Goal: Check status: Check status

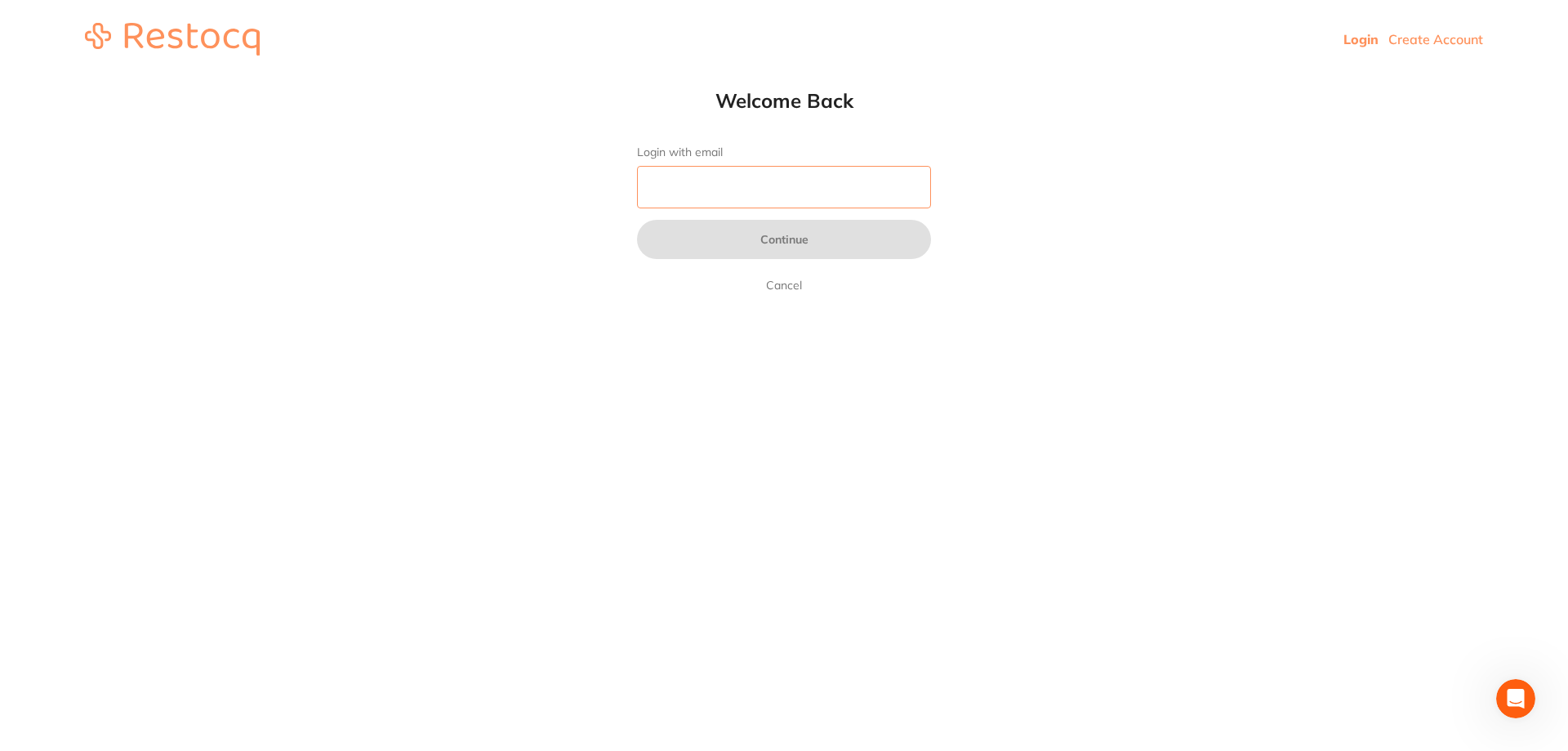
click at [895, 198] on input "Login with email" at bounding box center [784, 187] width 294 height 43
type input "b@[DOMAIN_NAME]"
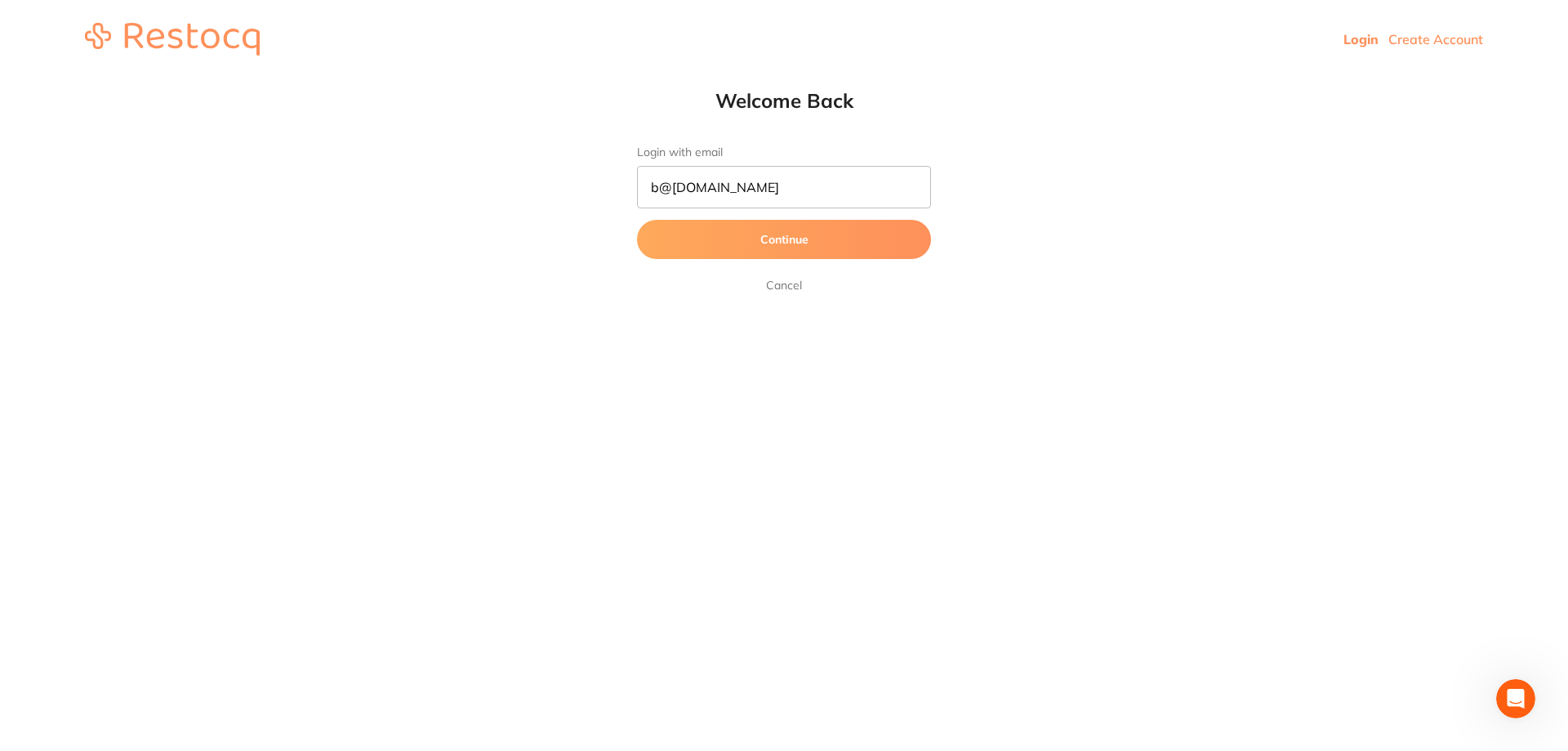
click at [821, 240] on button "Continue" at bounding box center [784, 239] width 294 height 40
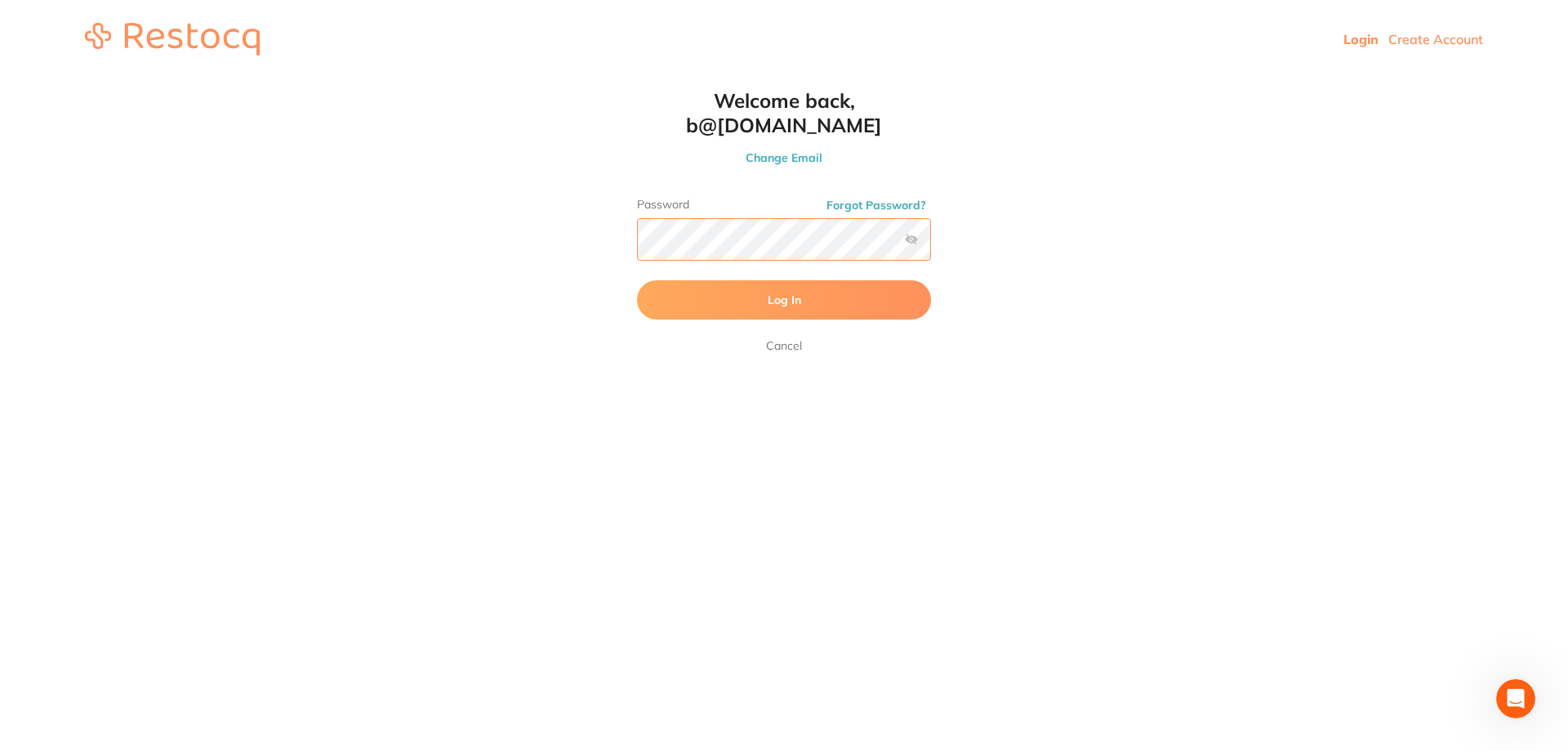
click at [637, 280] on button "Log In" at bounding box center [784, 299] width 294 height 40
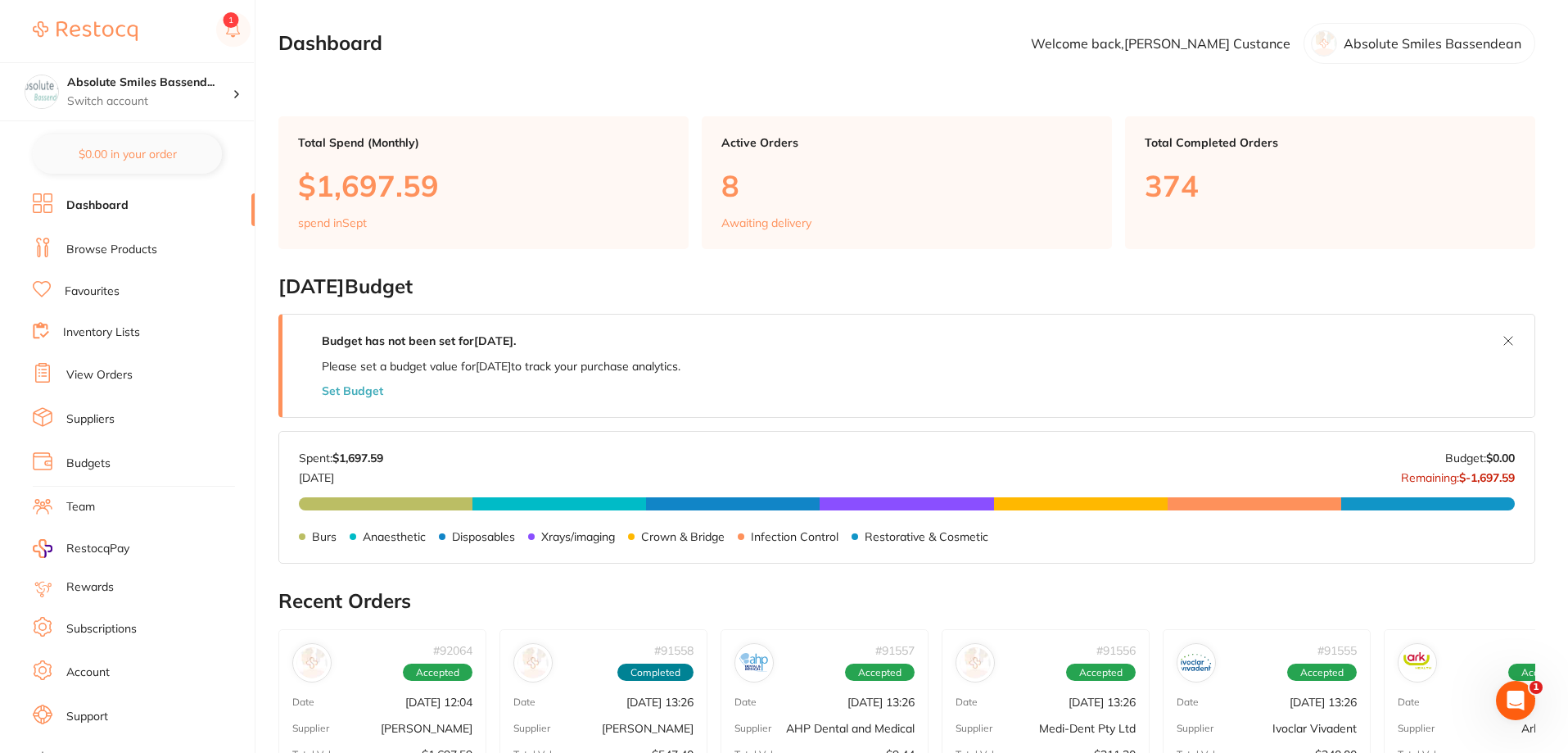
click at [115, 372] on link "View Orders" at bounding box center [99, 374] width 67 height 16
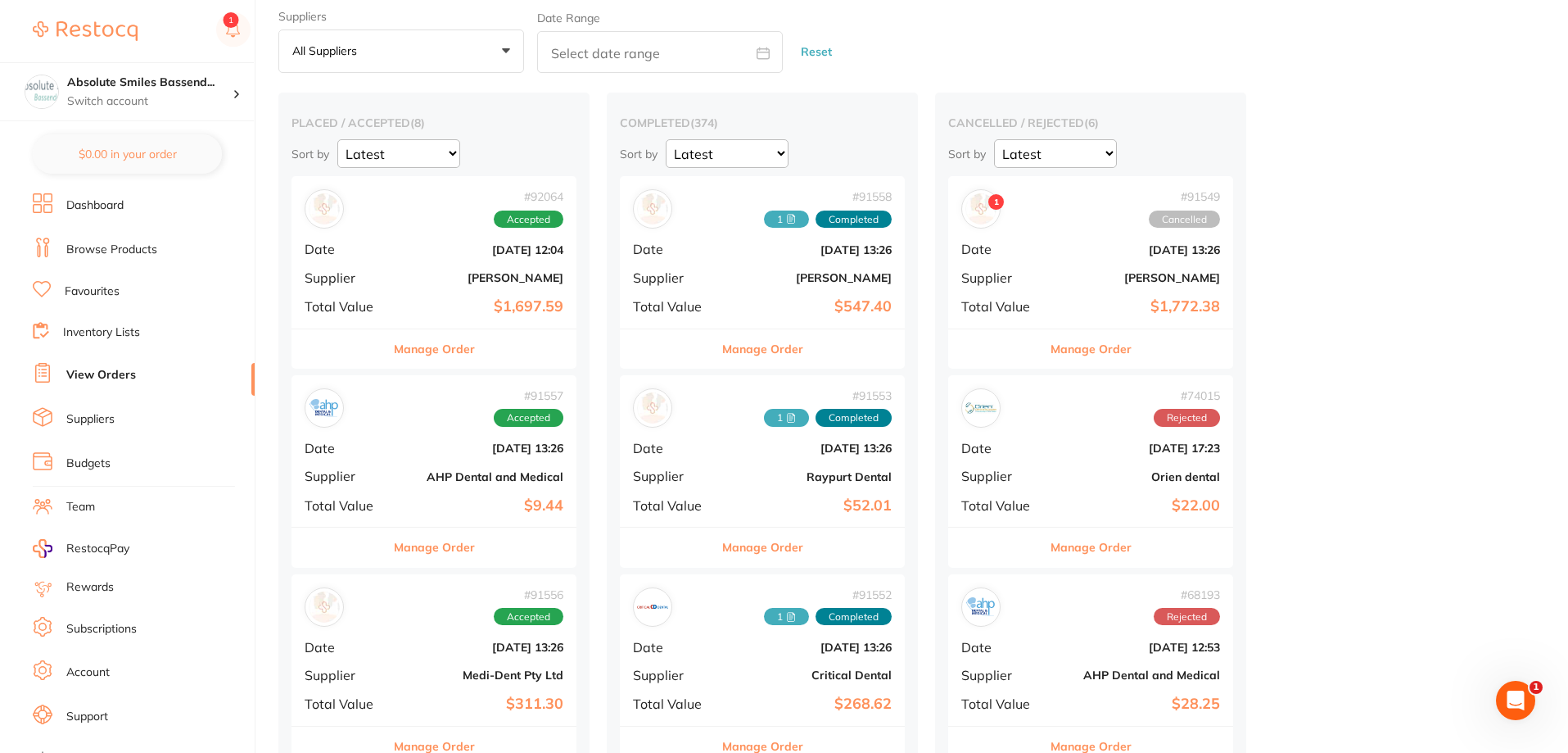
scroll to position [82, 0]
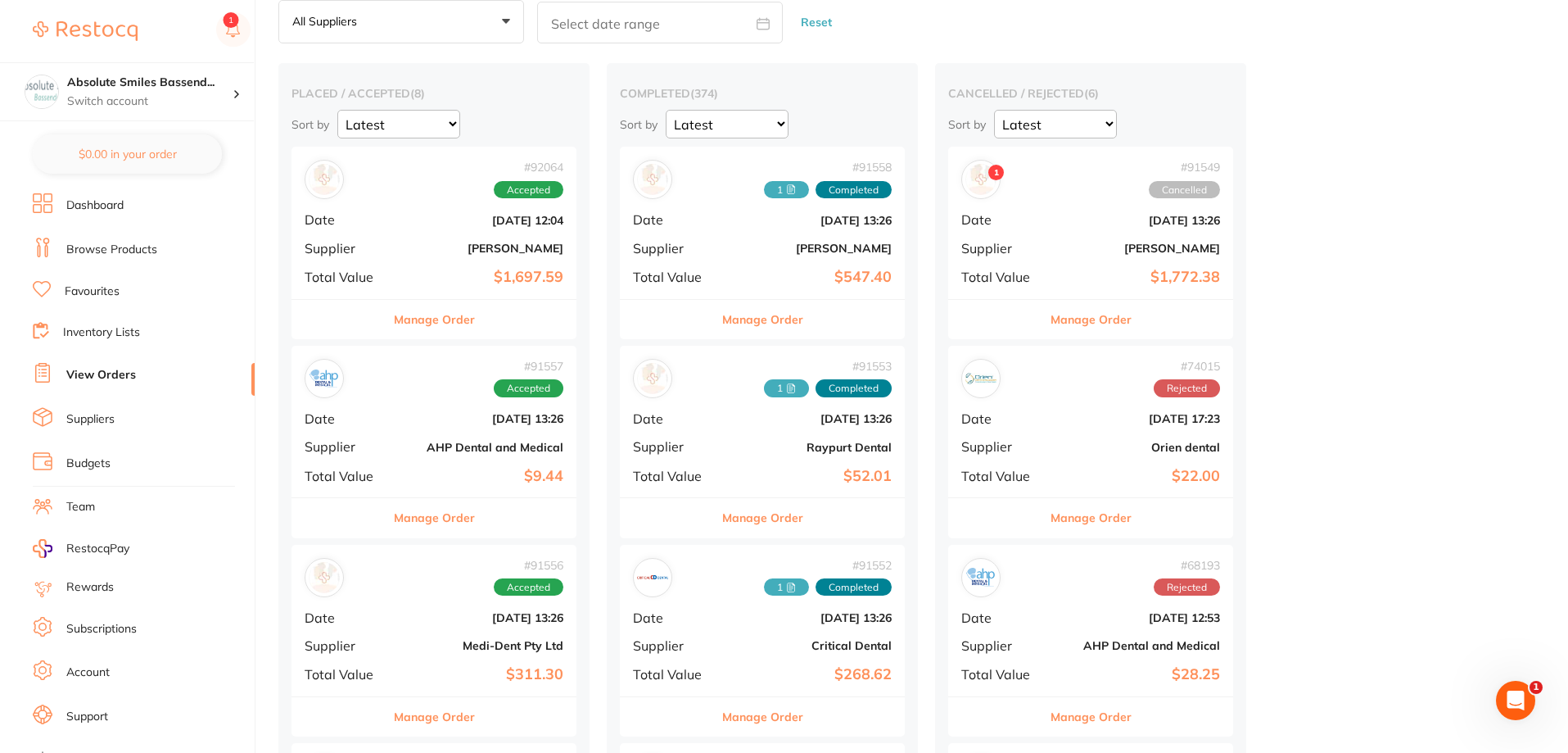
click at [450, 276] on b "$1,697.59" at bounding box center [481, 277] width 164 height 17
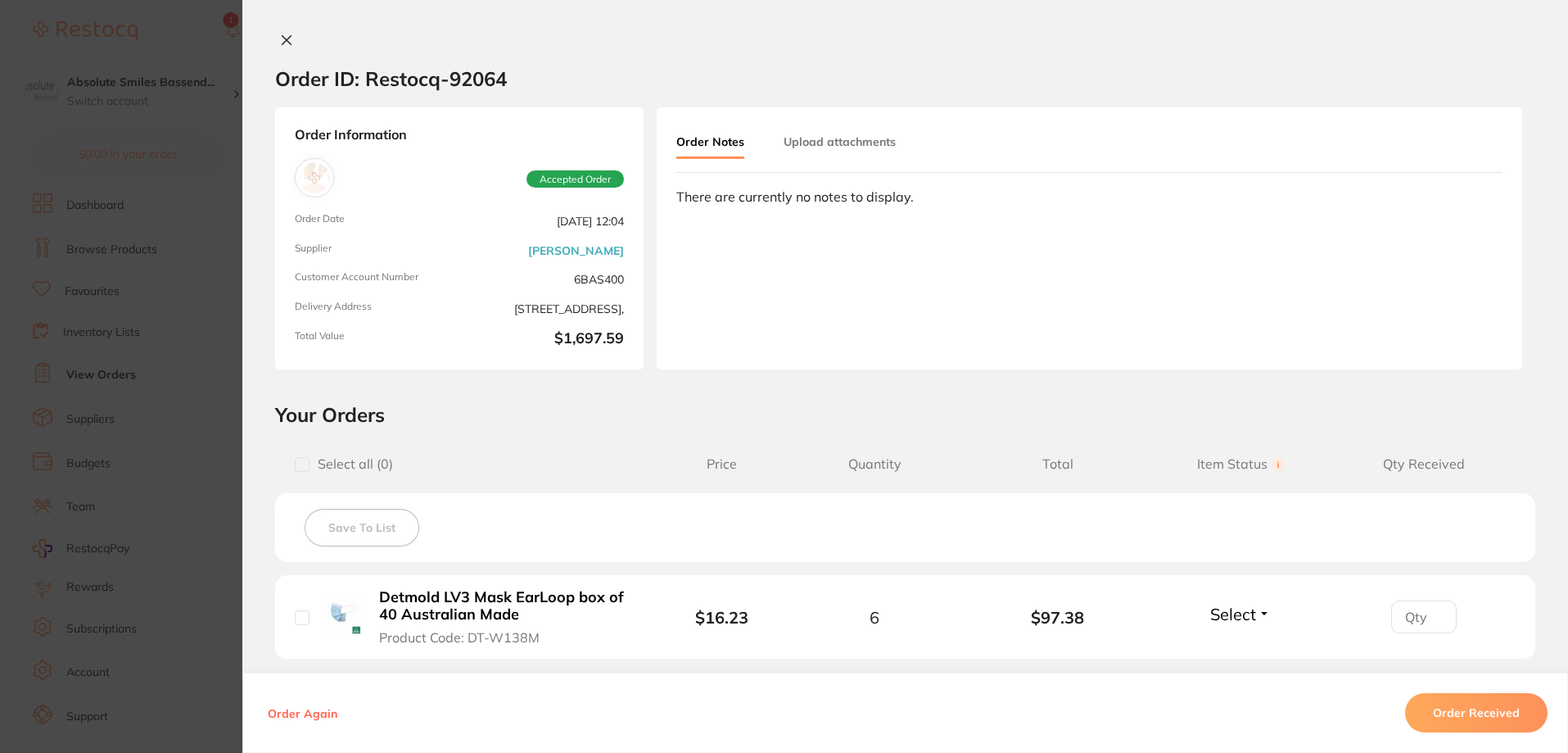
click at [281, 35] on icon at bounding box center [287, 40] width 13 height 13
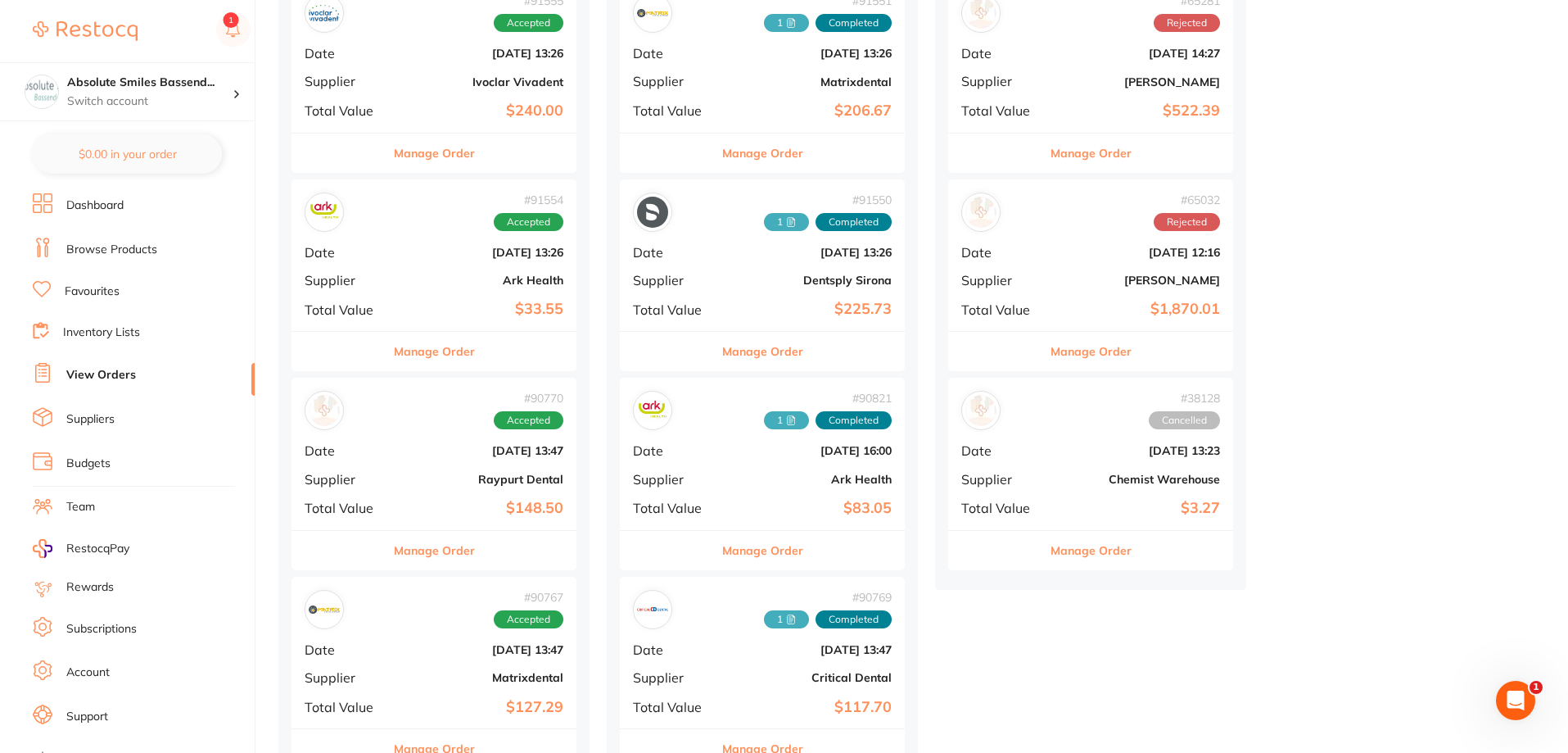
scroll to position [1147, 0]
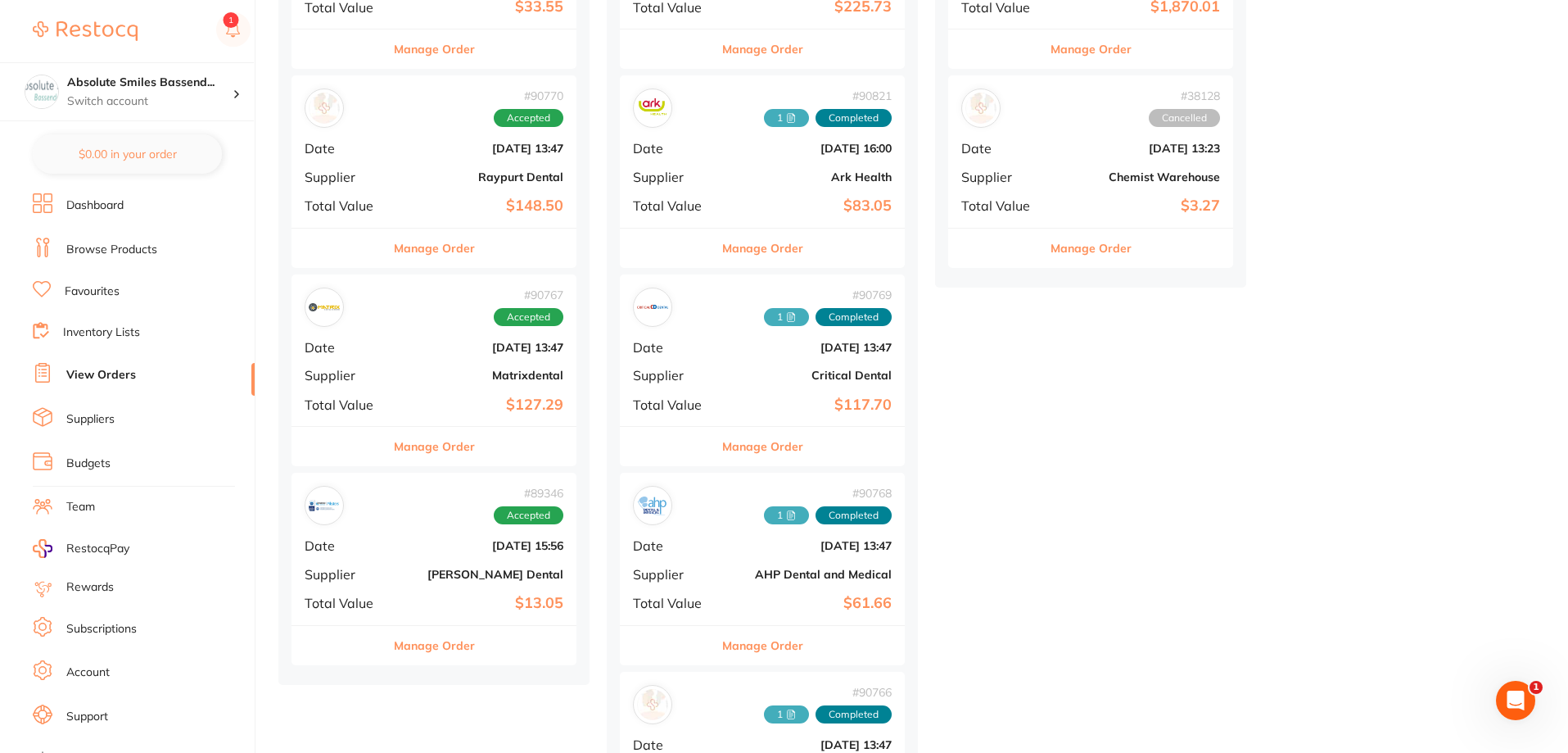
click at [422, 541] on b "[DATE] 15:56" at bounding box center [481, 546] width 164 height 13
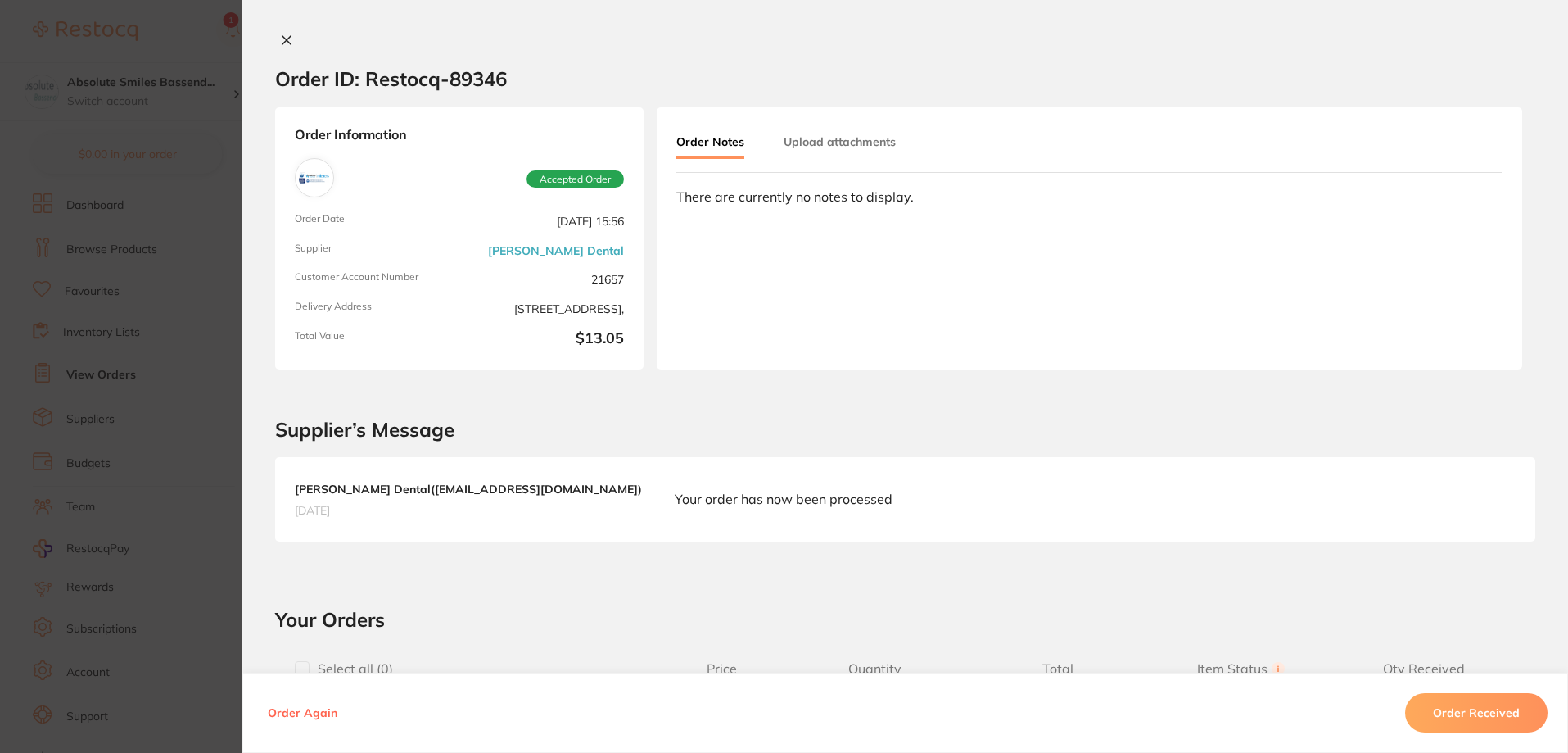
drag, startPoint x: 277, startPoint y: 34, endPoint x: 341, endPoint y: 454, distance: 424.8
click at [280, 34] on icon at bounding box center [287, 40] width 13 height 13
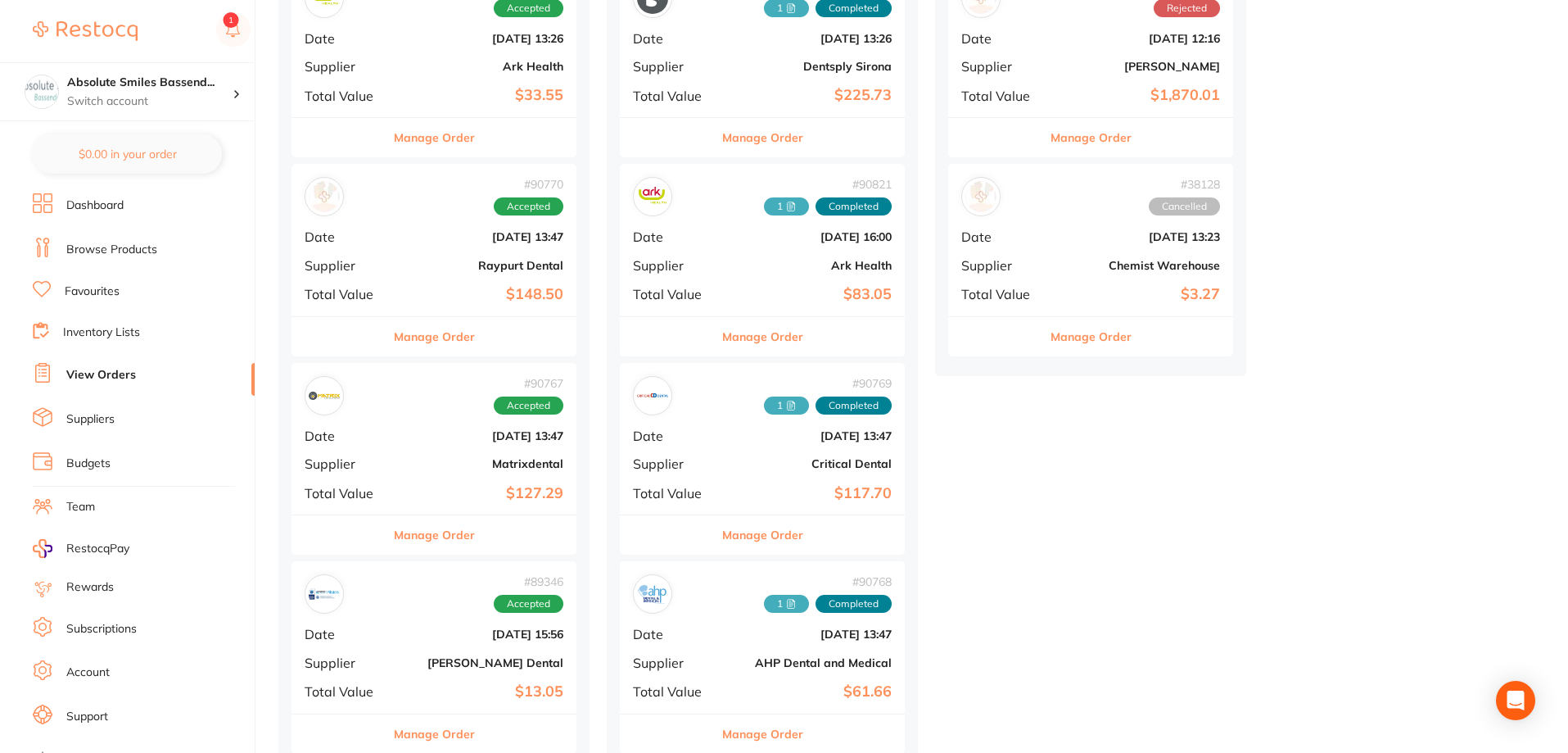
scroll to position [982, 0]
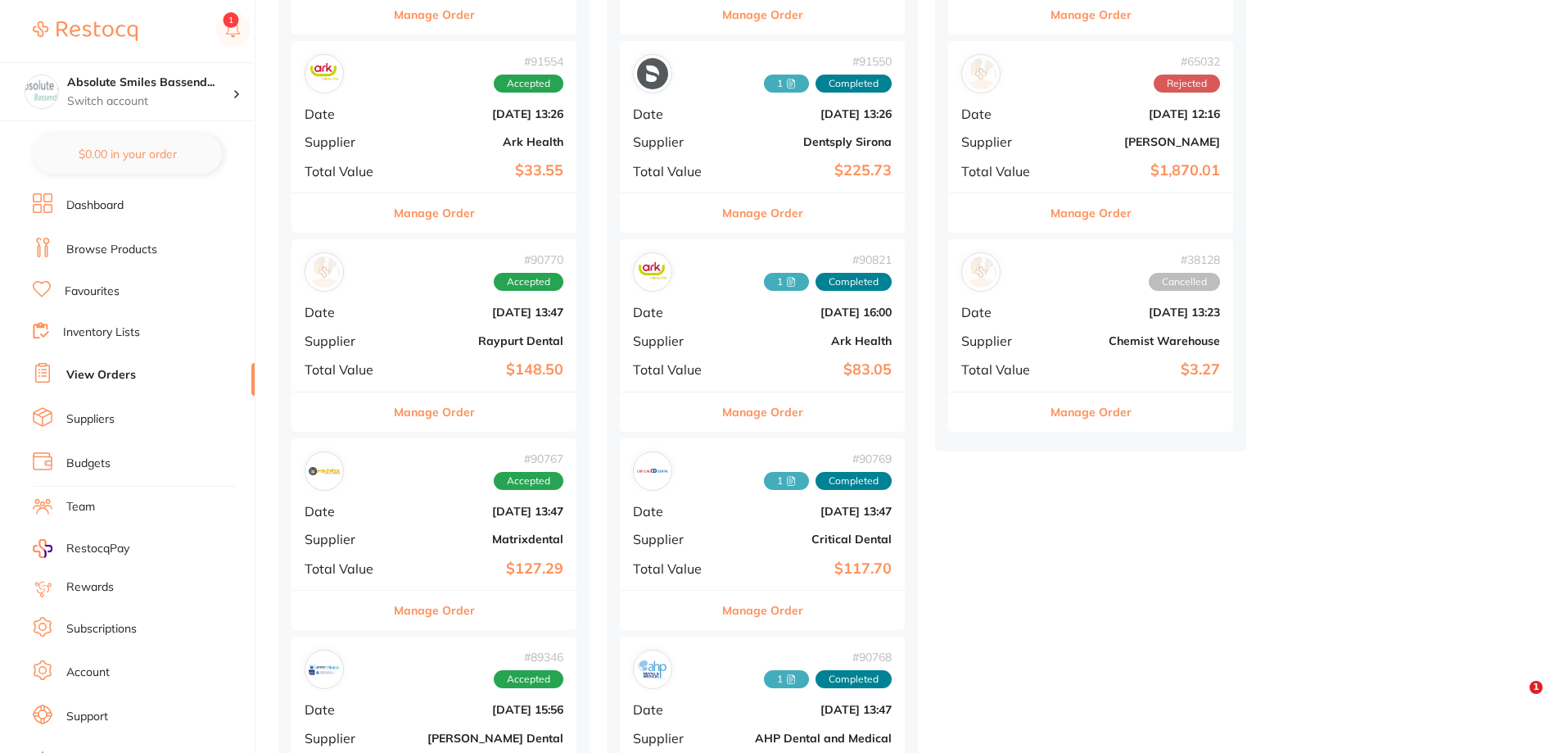
click at [402, 508] on b "[DATE] 13:47" at bounding box center [481, 511] width 164 height 13
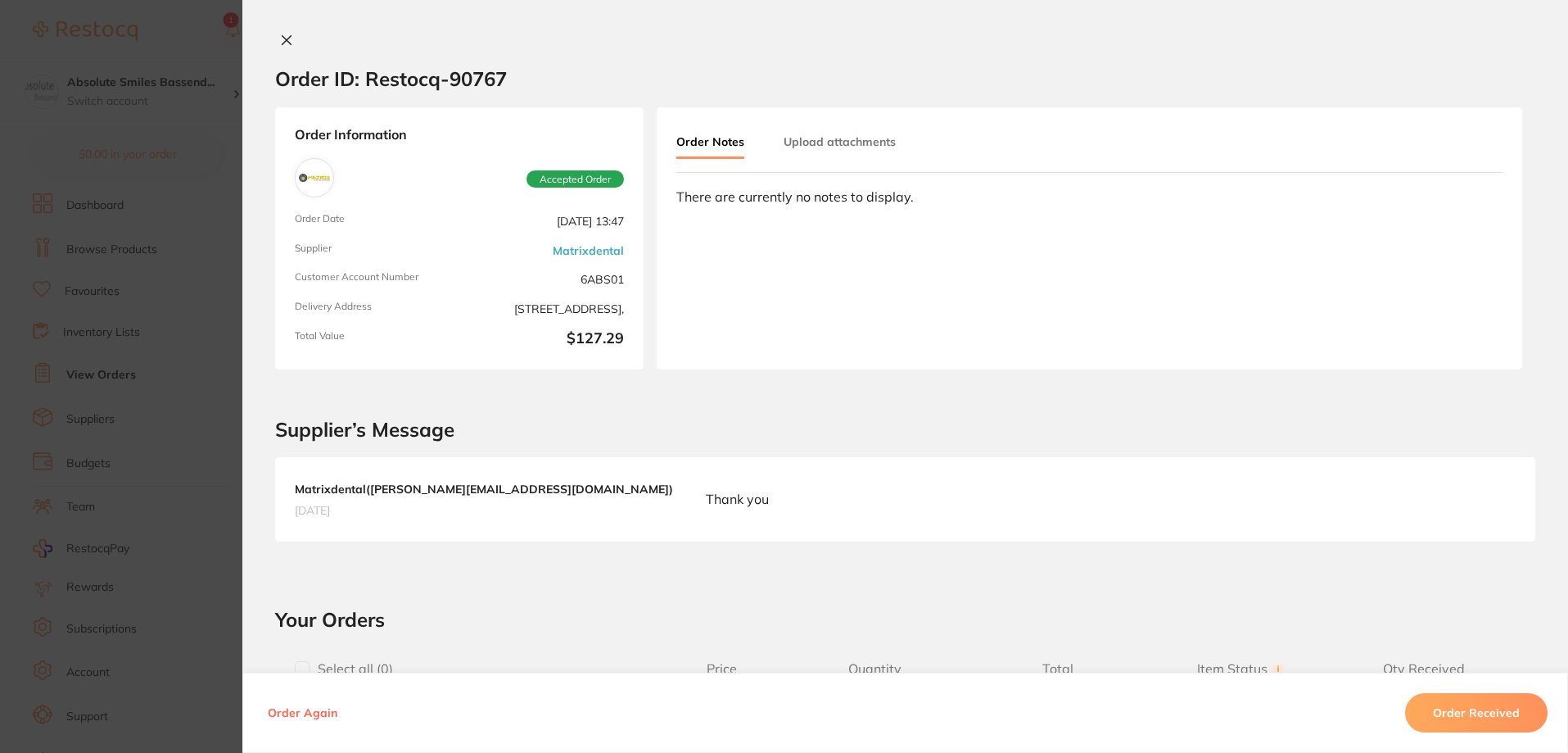
click at [282, 39] on icon at bounding box center [287, 40] width 9 height 9
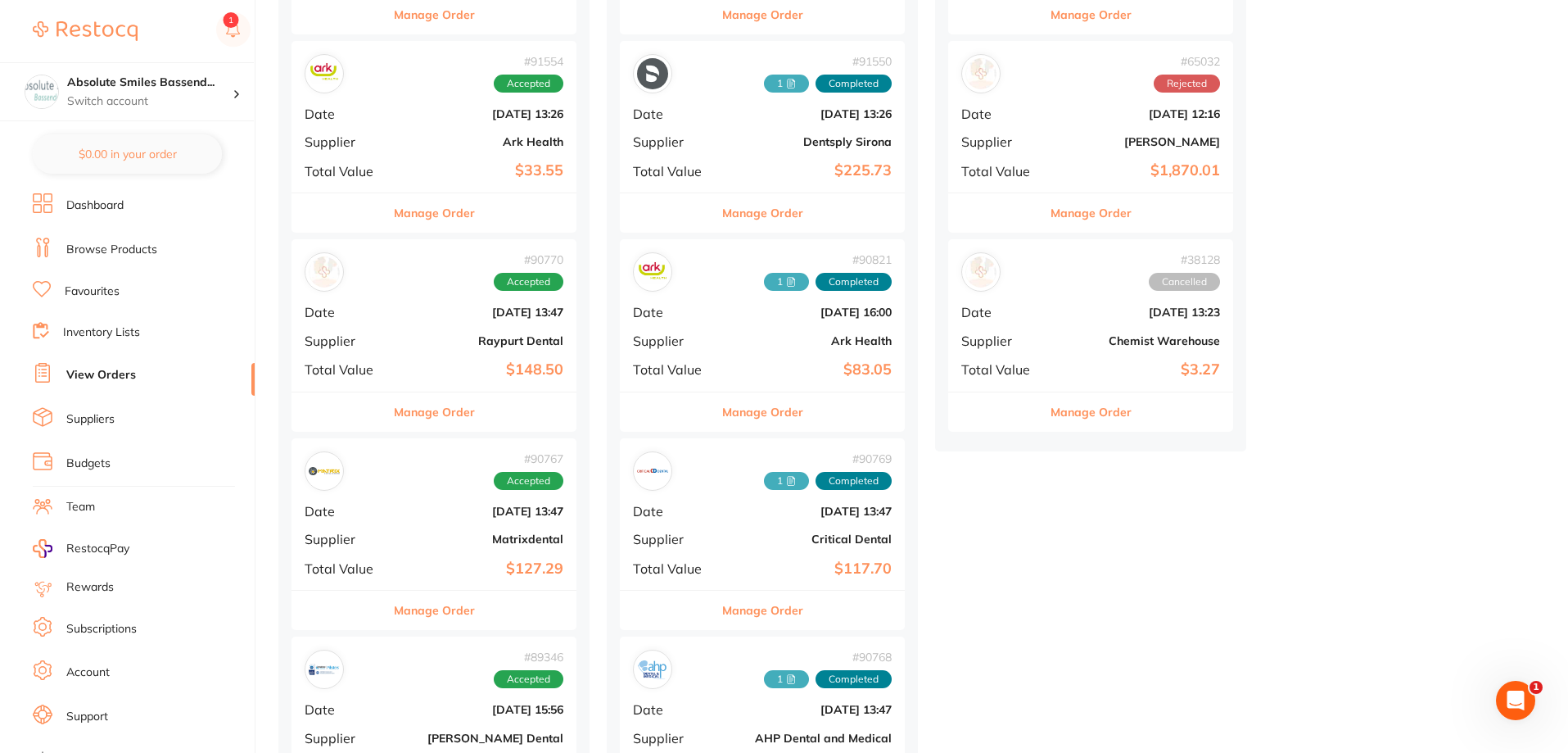
click at [432, 342] on b "Raypurt Dental" at bounding box center [481, 341] width 164 height 13
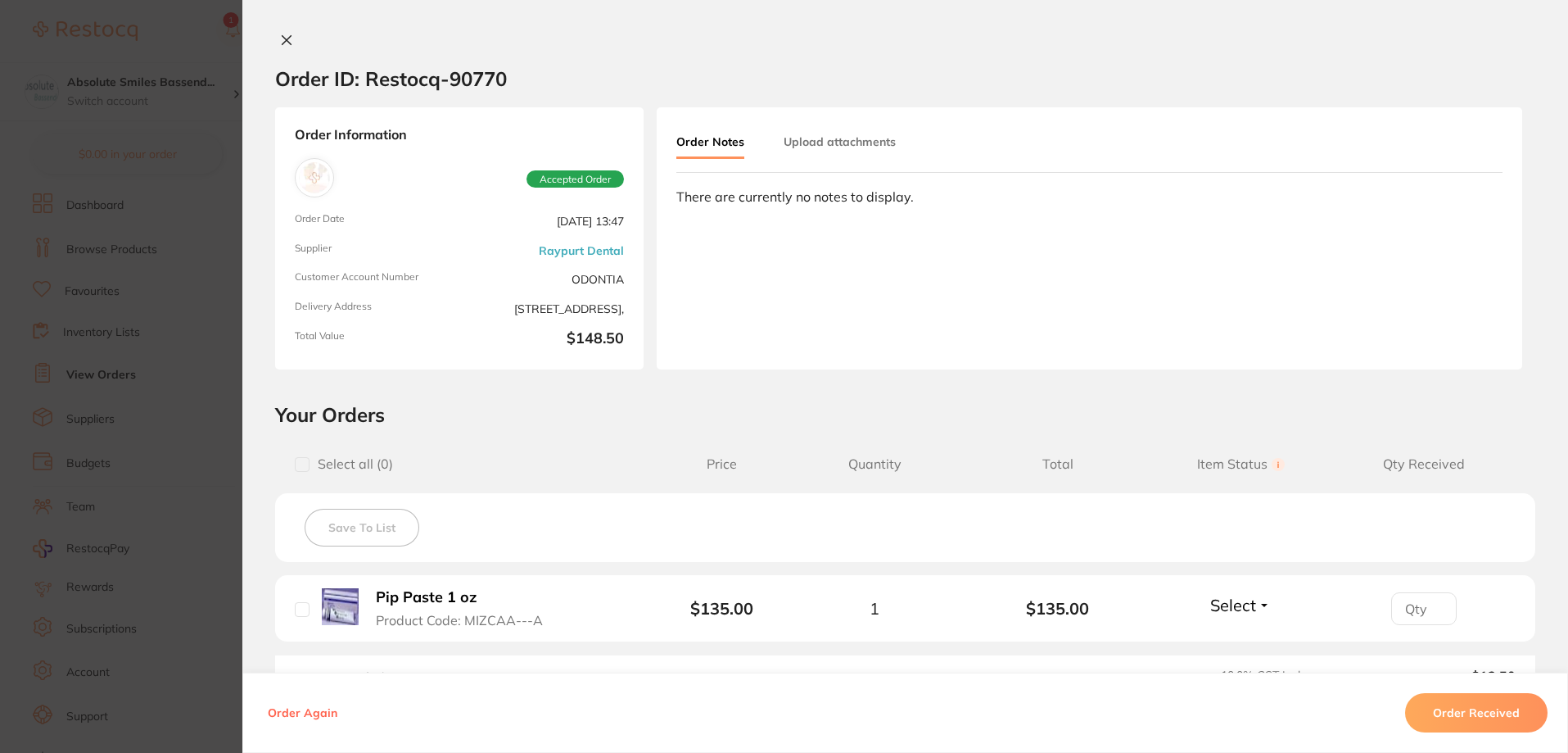
click at [281, 37] on icon at bounding box center [287, 40] width 13 height 13
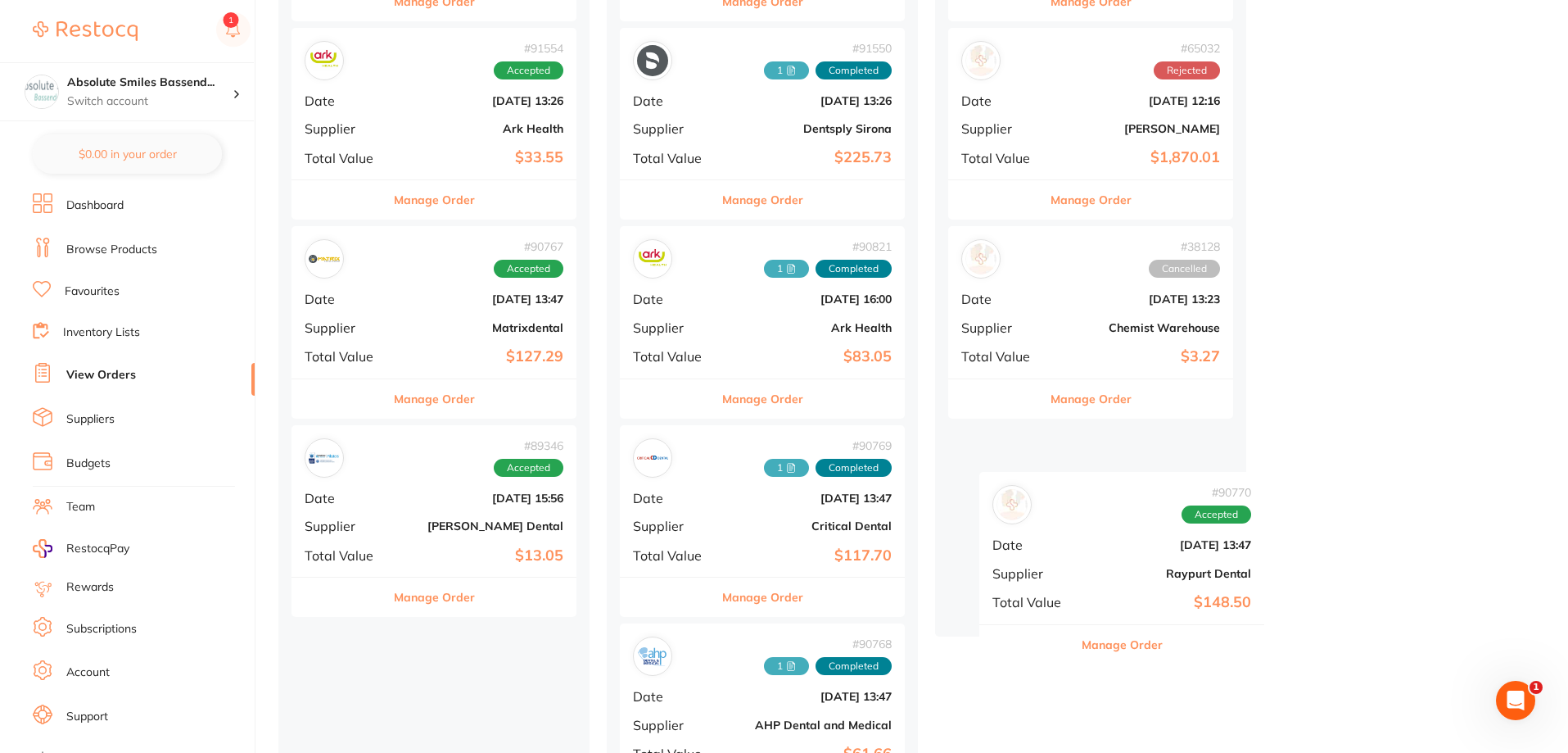
scroll to position [999, 0]
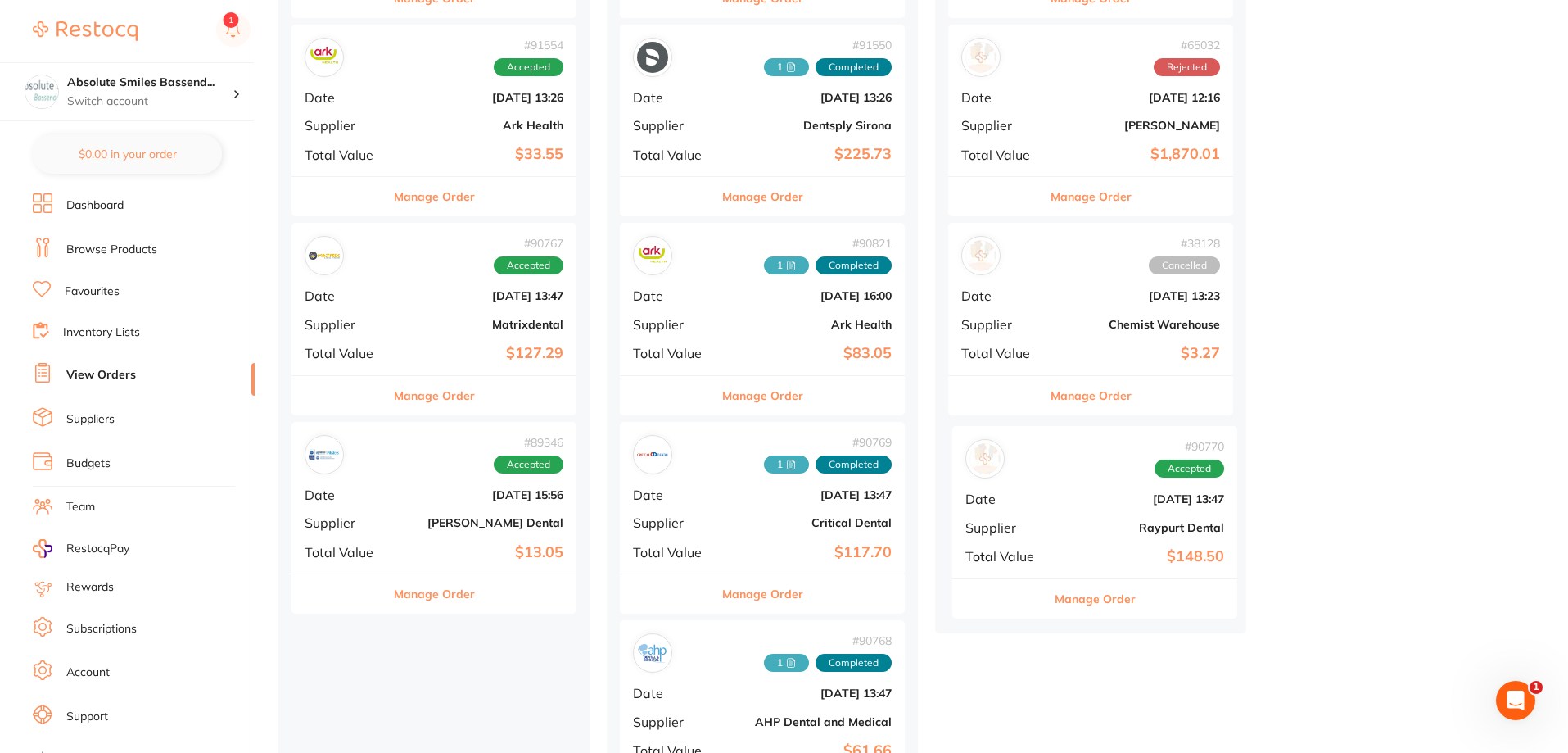
drag, startPoint x: 396, startPoint y: 292, endPoint x: 1063, endPoint y: 478, distance: 692.4
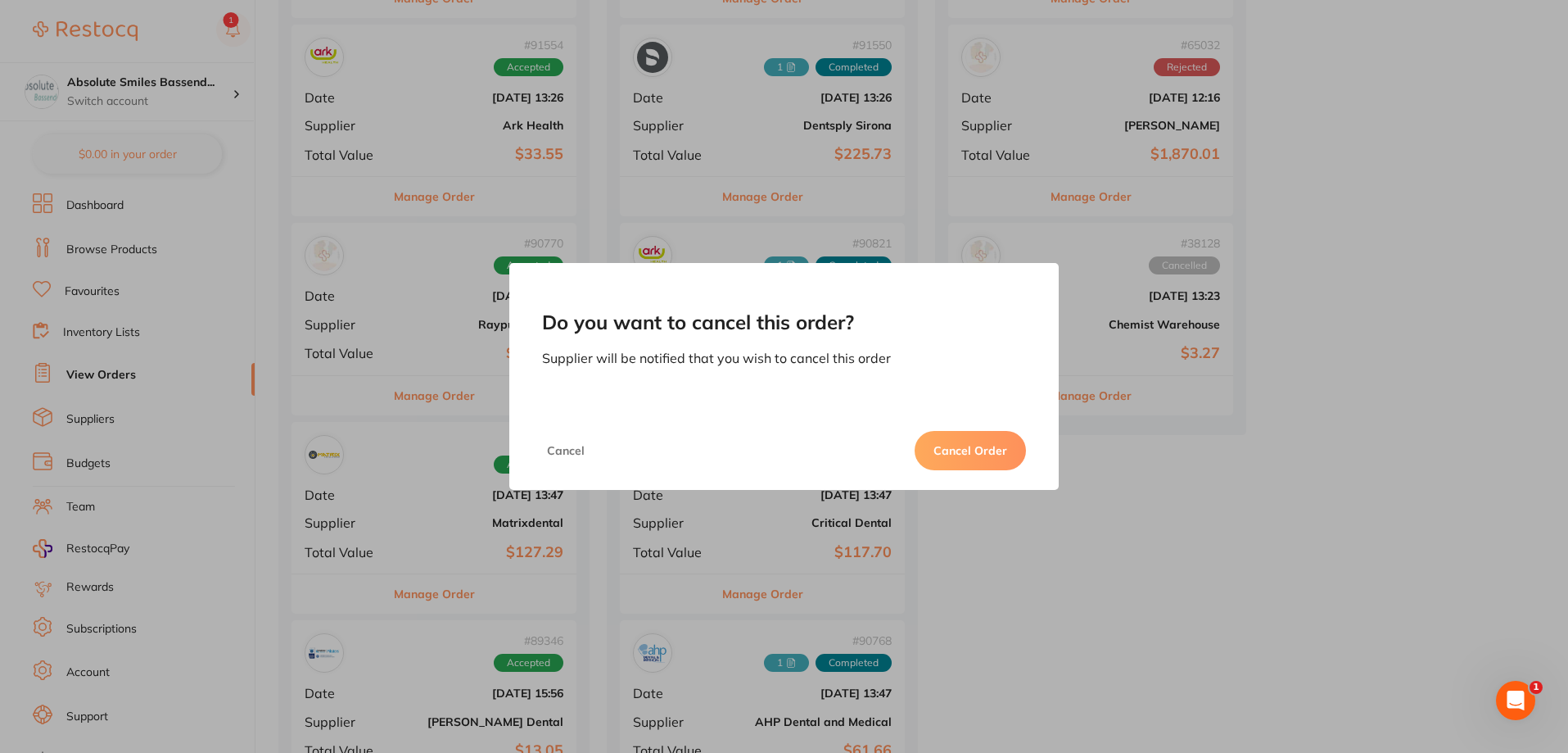
click at [958, 445] on button "Cancel Order" at bounding box center [970, 450] width 111 height 40
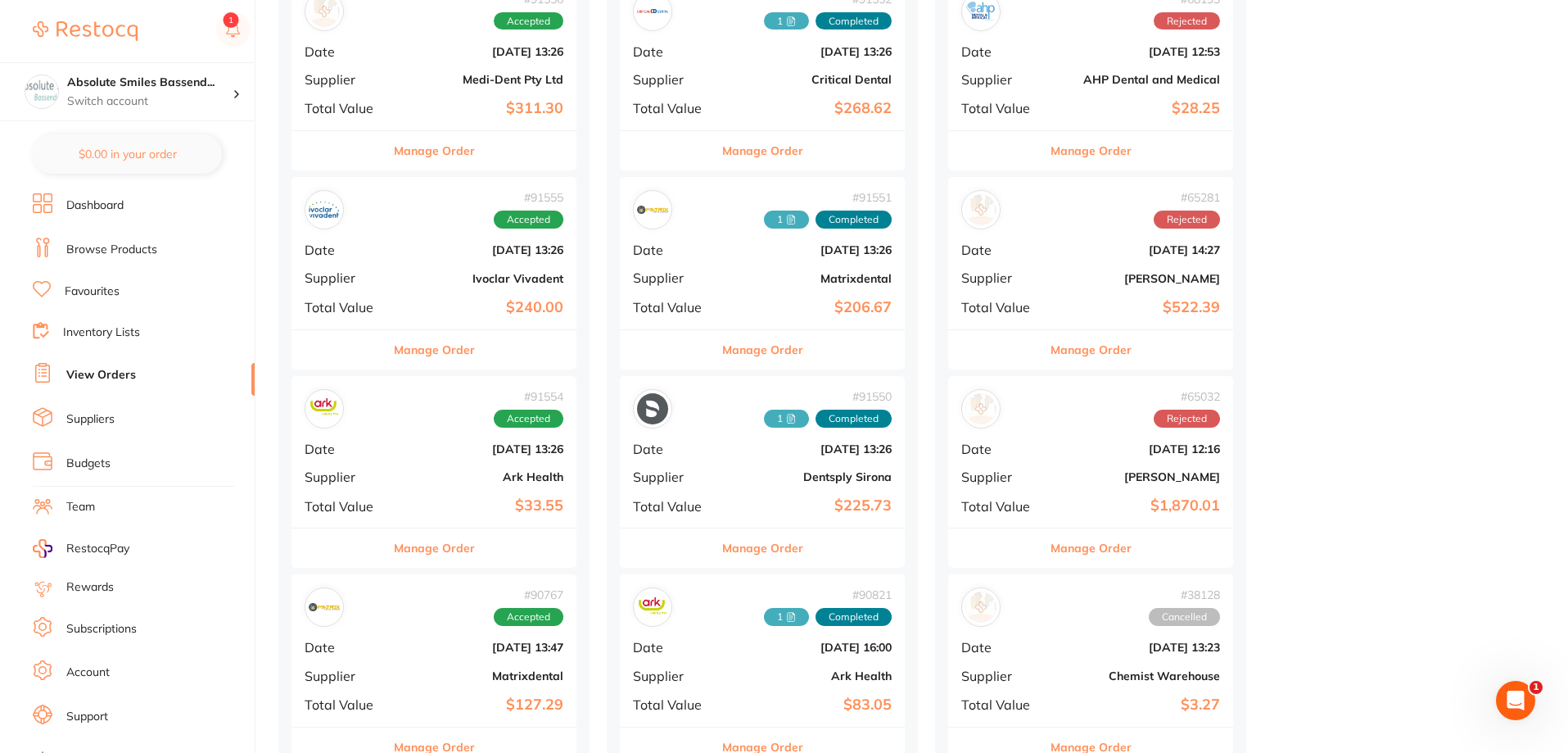
scroll to position [589, 0]
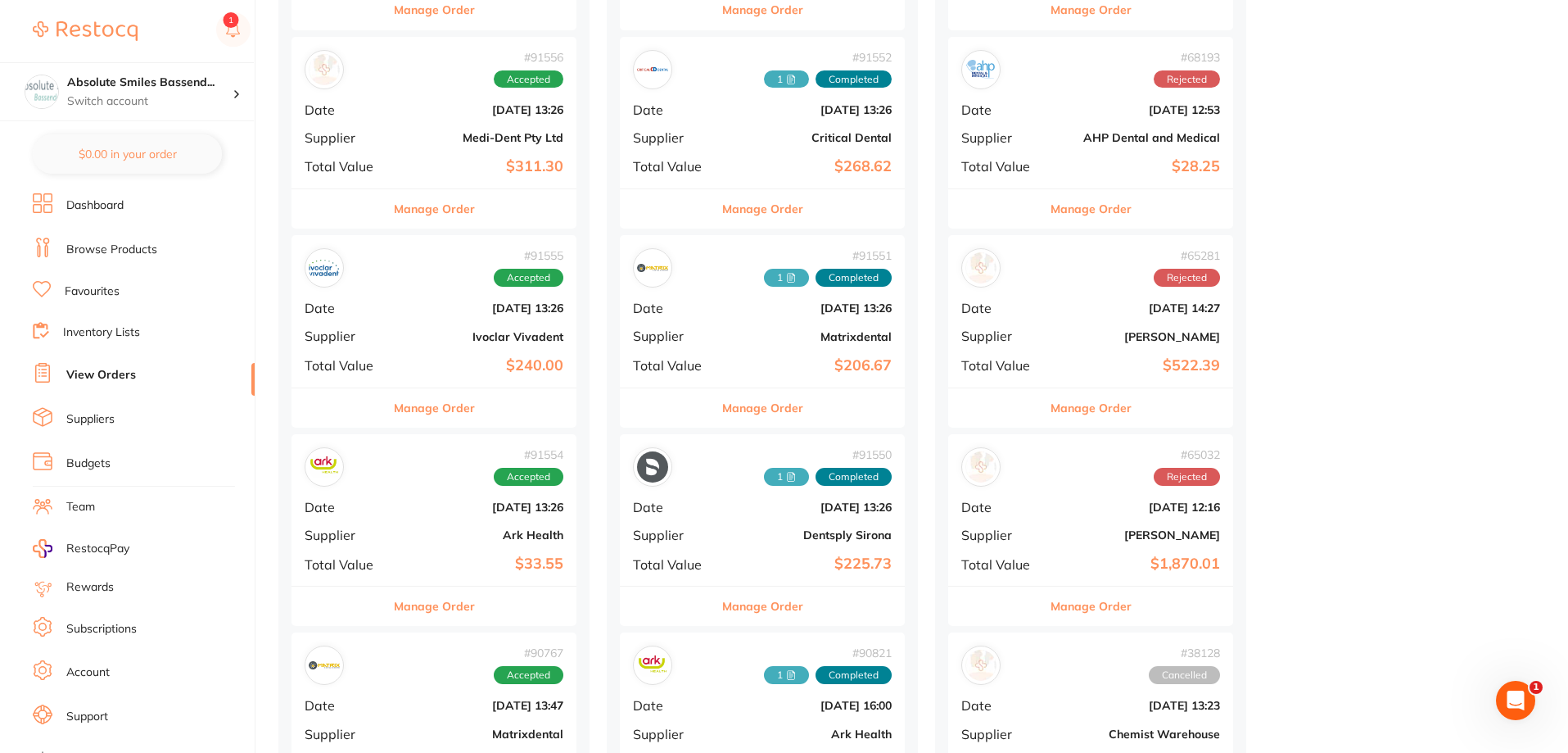
click at [441, 546] on div "# 91554 Accepted Date [DATE] 13:26 Supplier Ark Health Total Value $33.55" at bounding box center [434, 510] width 285 height 152
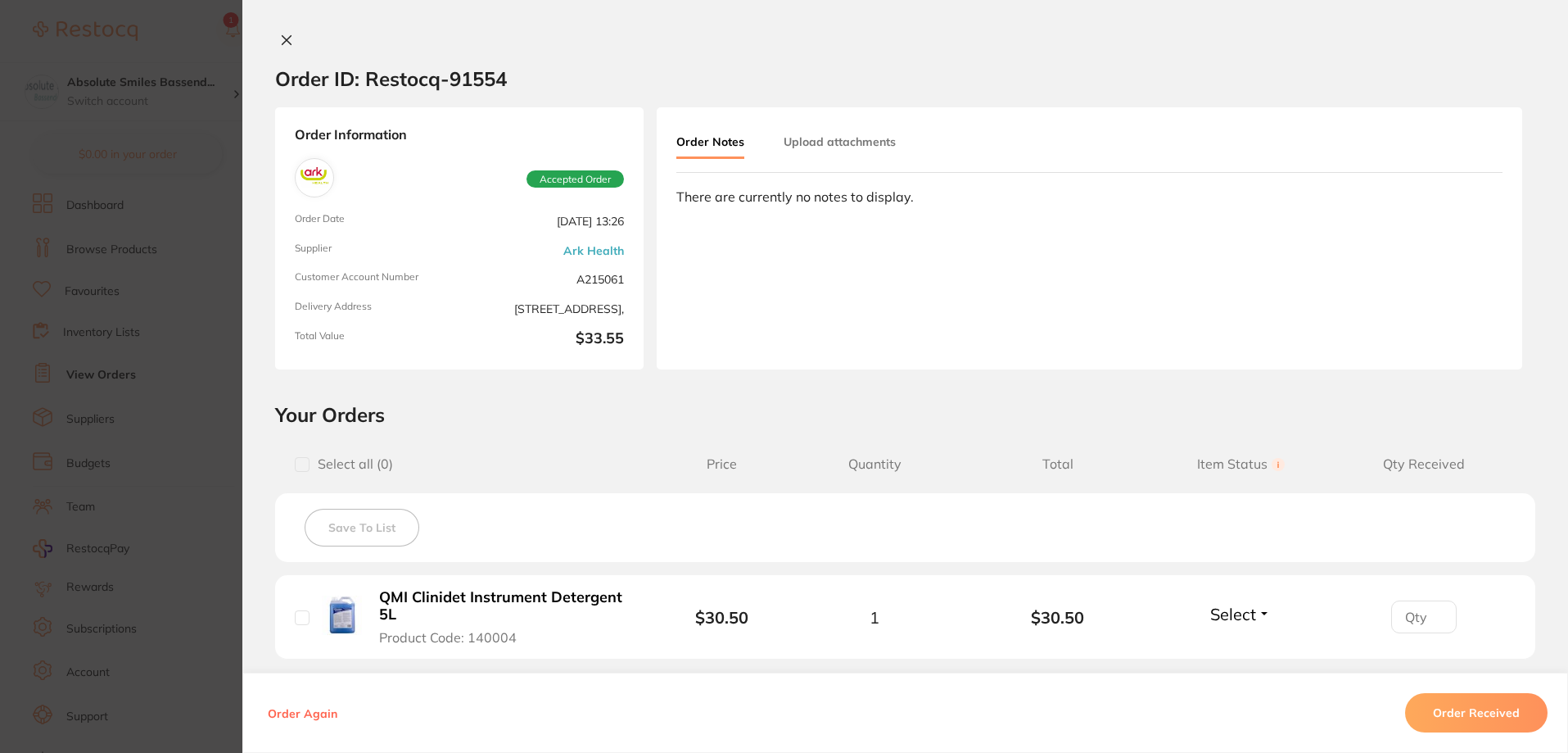
click at [282, 38] on icon at bounding box center [287, 40] width 13 height 13
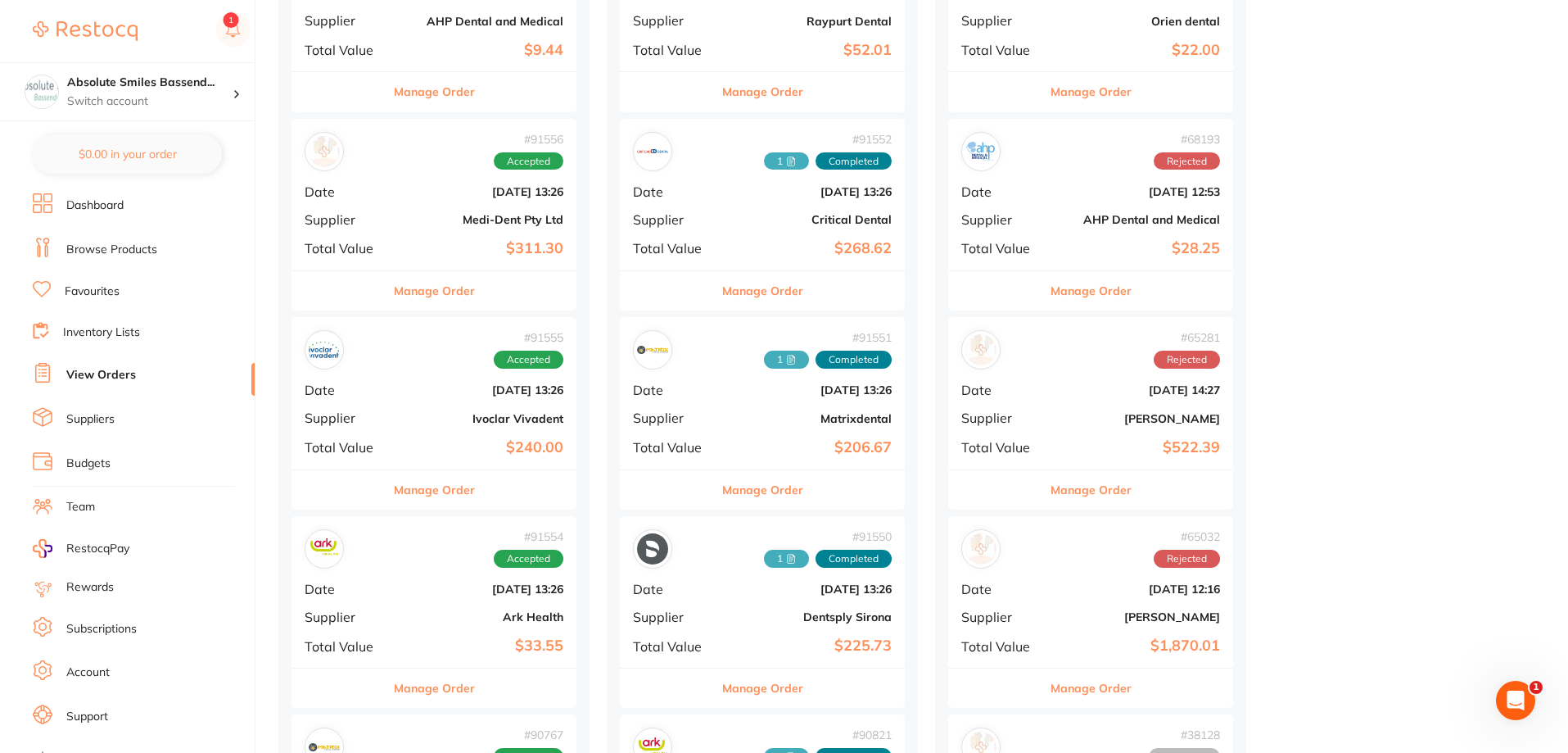
drag, startPoint x: 412, startPoint y: 405, endPoint x: 395, endPoint y: 429, distance: 29.4
click at [413, 405] on div "# 91555 Accepted Date [DATE] 13:26 Supplier Ivoclar Vivadent Total Value $240.00" at bounding box center [434, 393] width 285 height 152
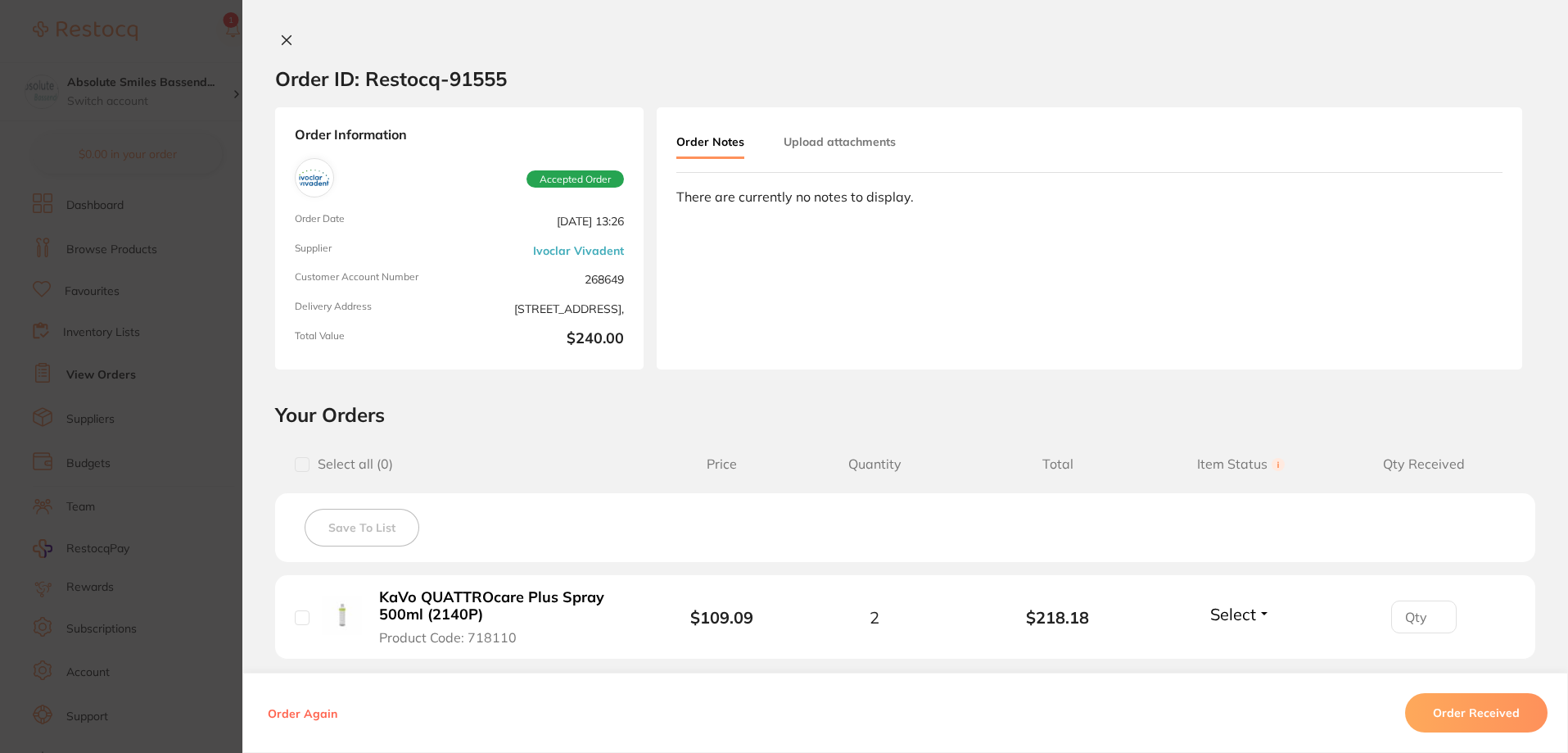
click at [285, 35] on icon at bounding box center [287, 40] width 13 height 13
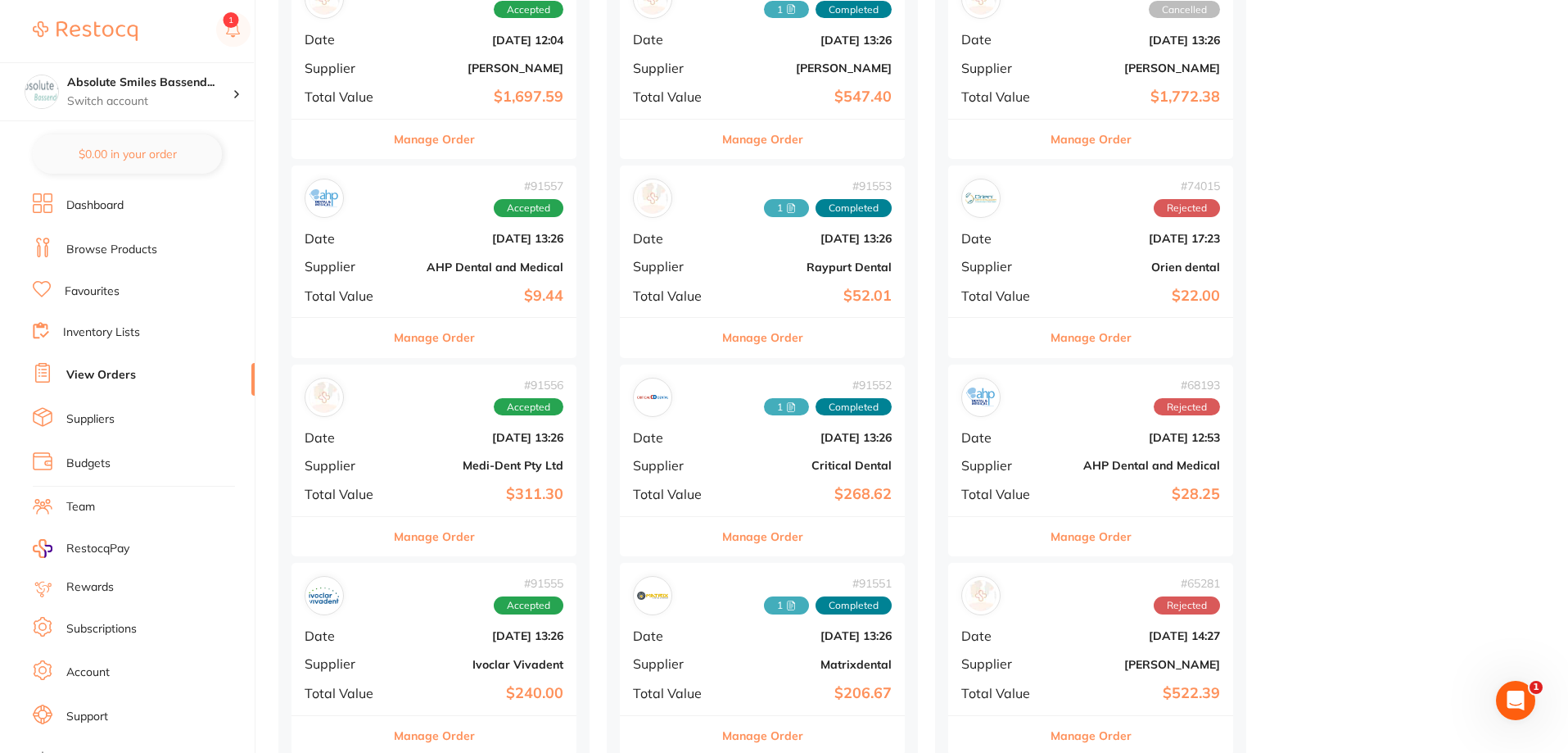
click at [410, 462] on b "Medi-Dent Pty Ltd" at bounding box center [481, 465] width 164 height 13
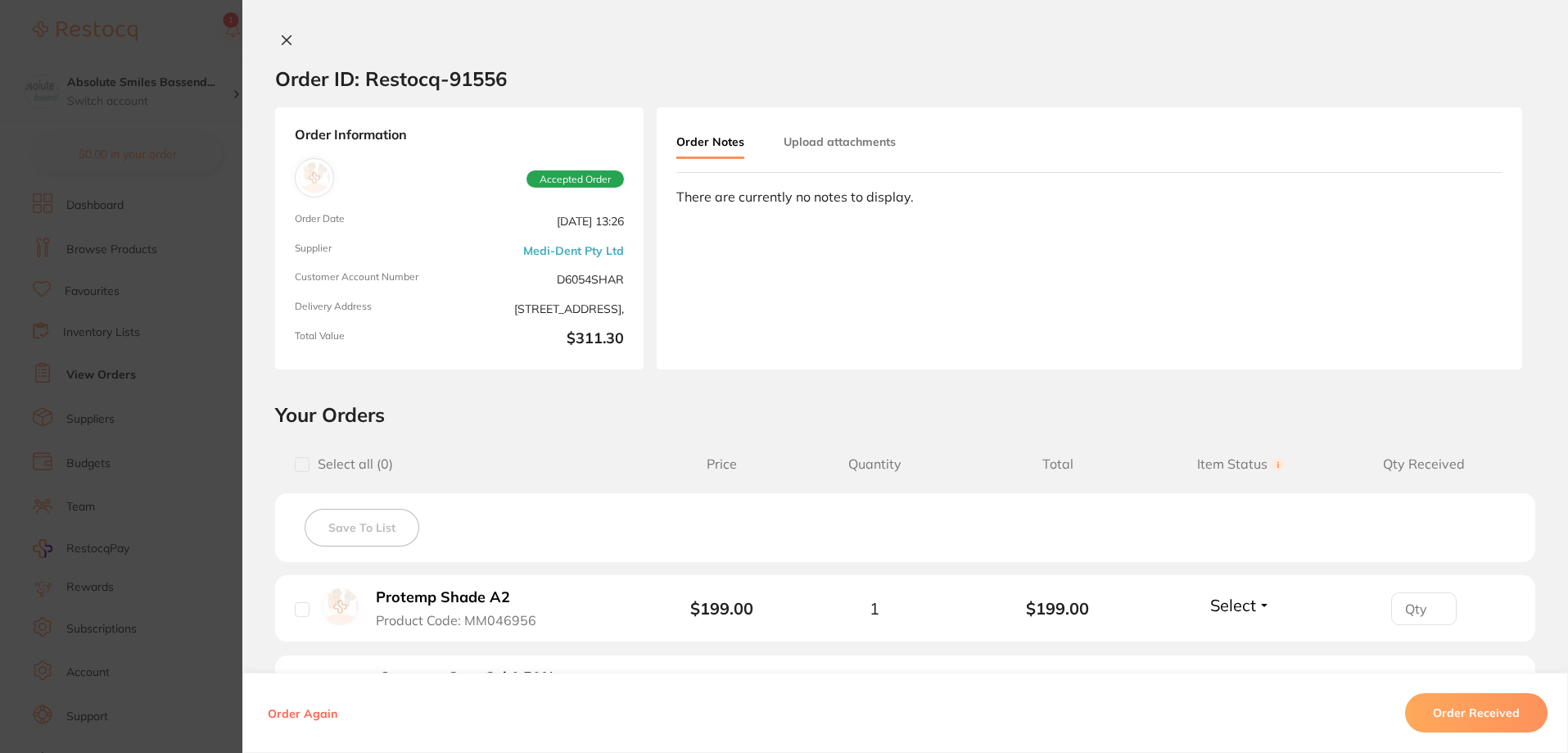
click at [284, 31] on div "Order ID: Restocq- 91556 Order Information Accepted Order Order Date [DATE] 13:…" at bounding box center [905, 376] width 1325 height 753
click at [287, 43] on icon at bounding box center [287, 40] width 13 height 13
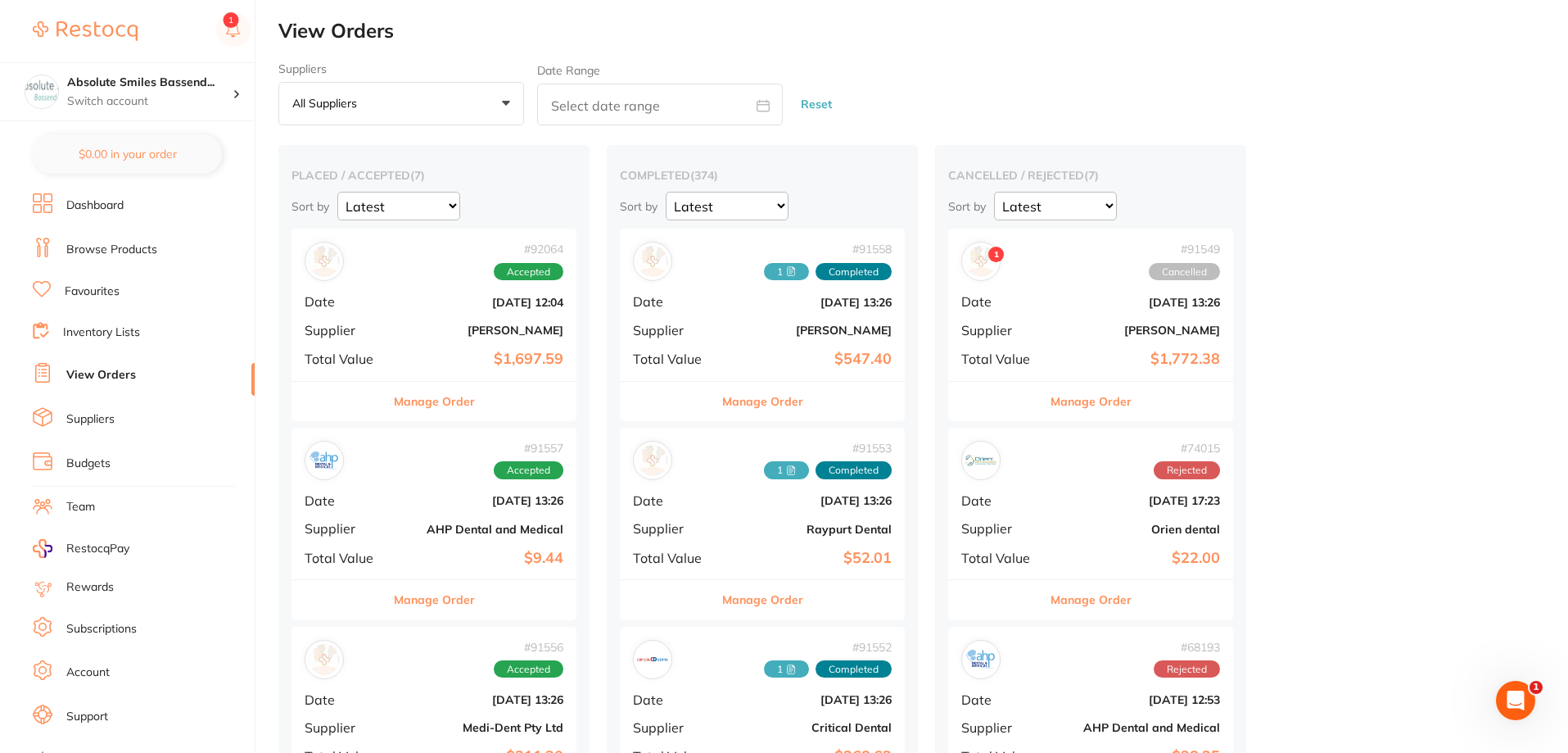
click at [396, 504] on div "# 91557 Accepted Date [DATE] 13:26 Supplier AHP Dental and Medical Total Value …" at bounding box center [434, 503] width 285 height 152
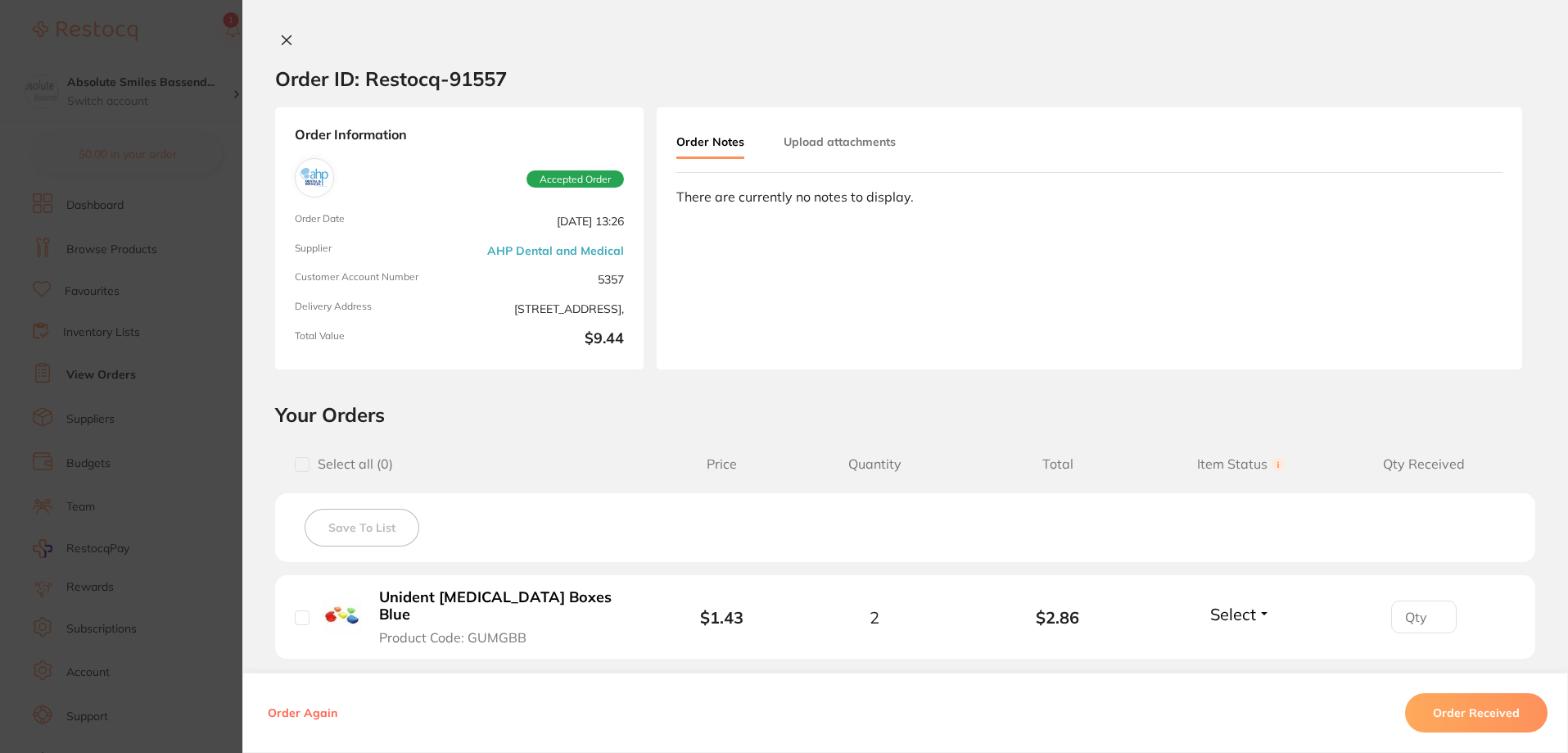
click at [285, 34] on icon at bounding box center [287, 40] width 13 height 13
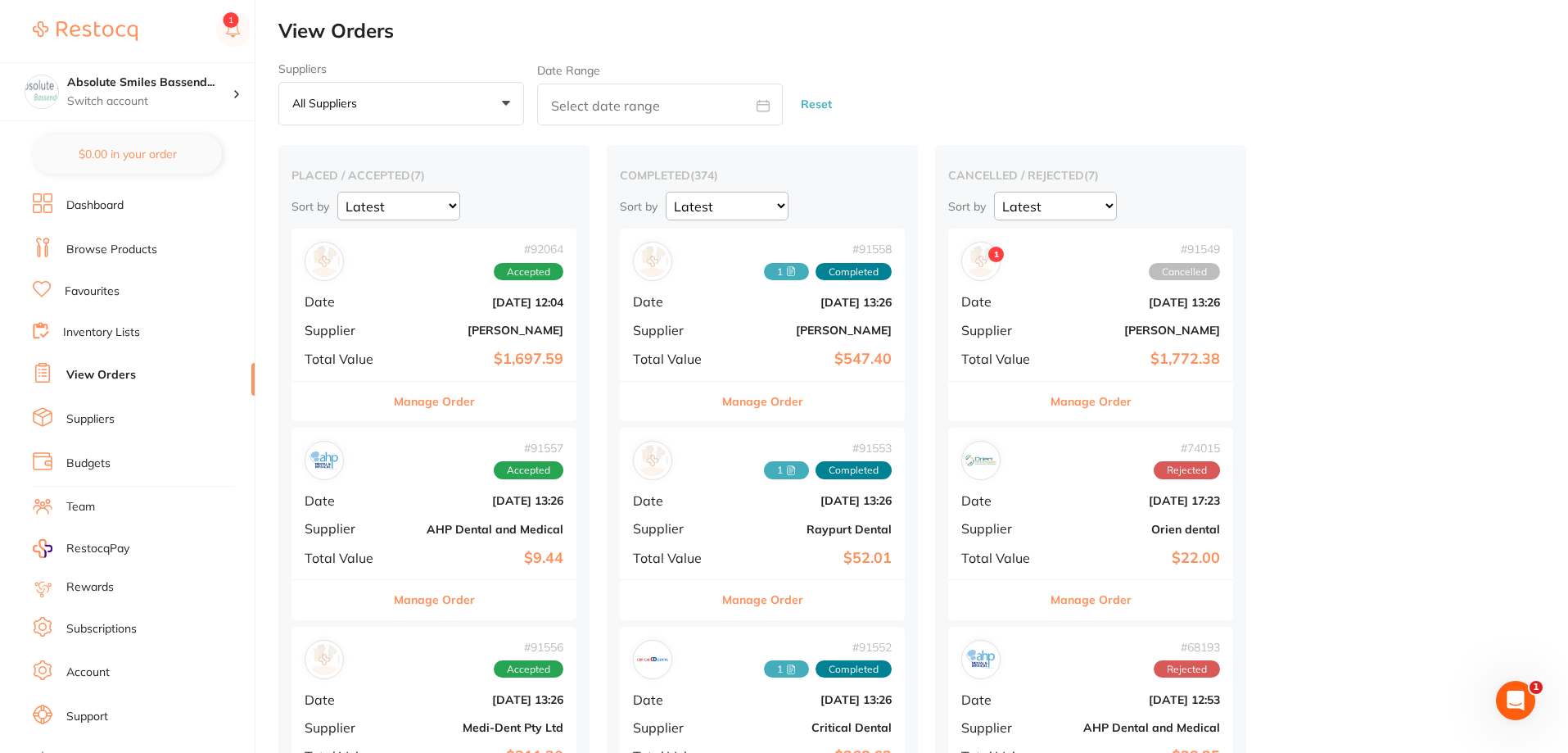
click at [398, 328] on div "# 92064 Accepted Date [DATE] 12:04 Supplier [PERSON_NAME] Total Value $1,697.59" at bounding box center [434, 304] width 285 height 152
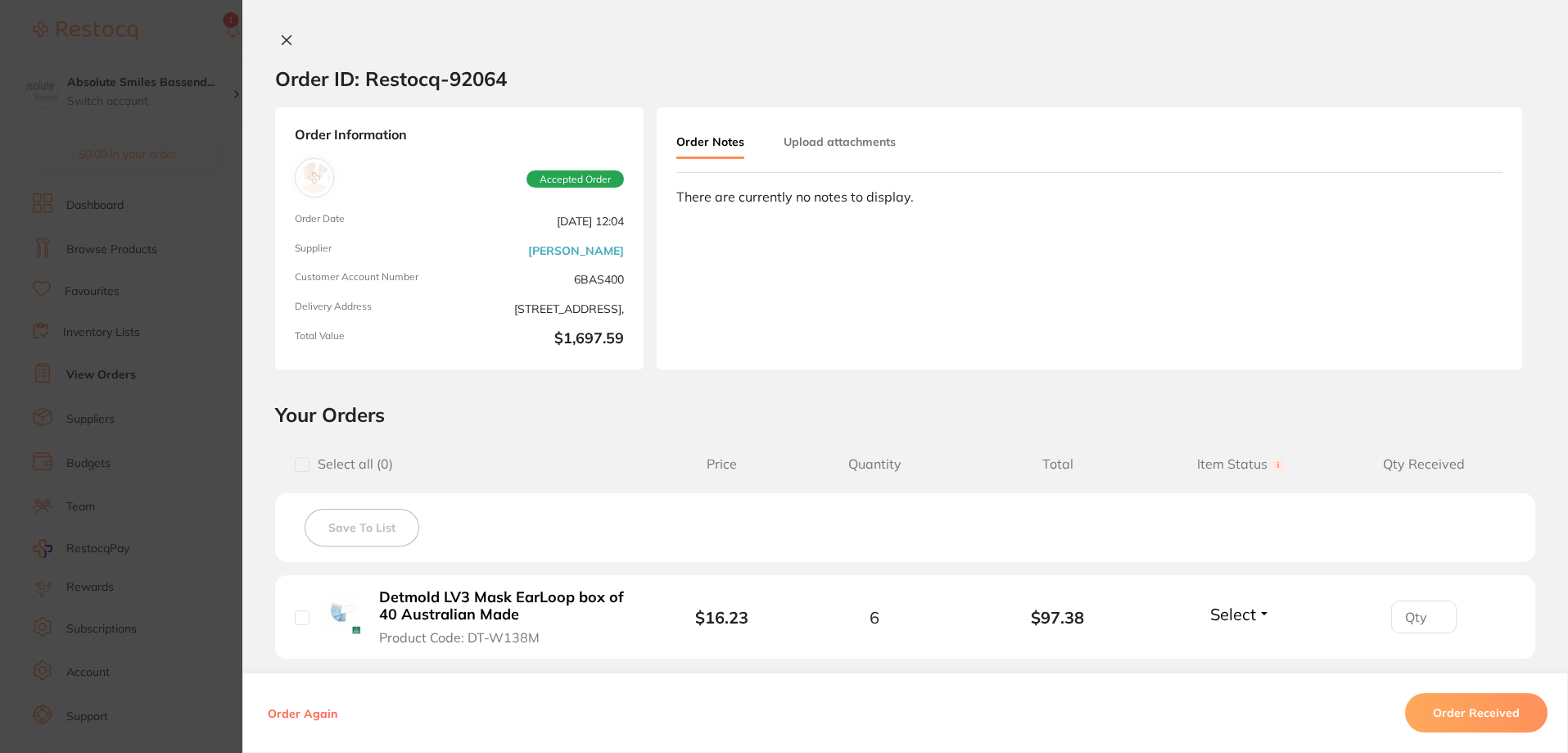
click at [285, 40] on icon at bounding box center [287, 40] width 13 height 13
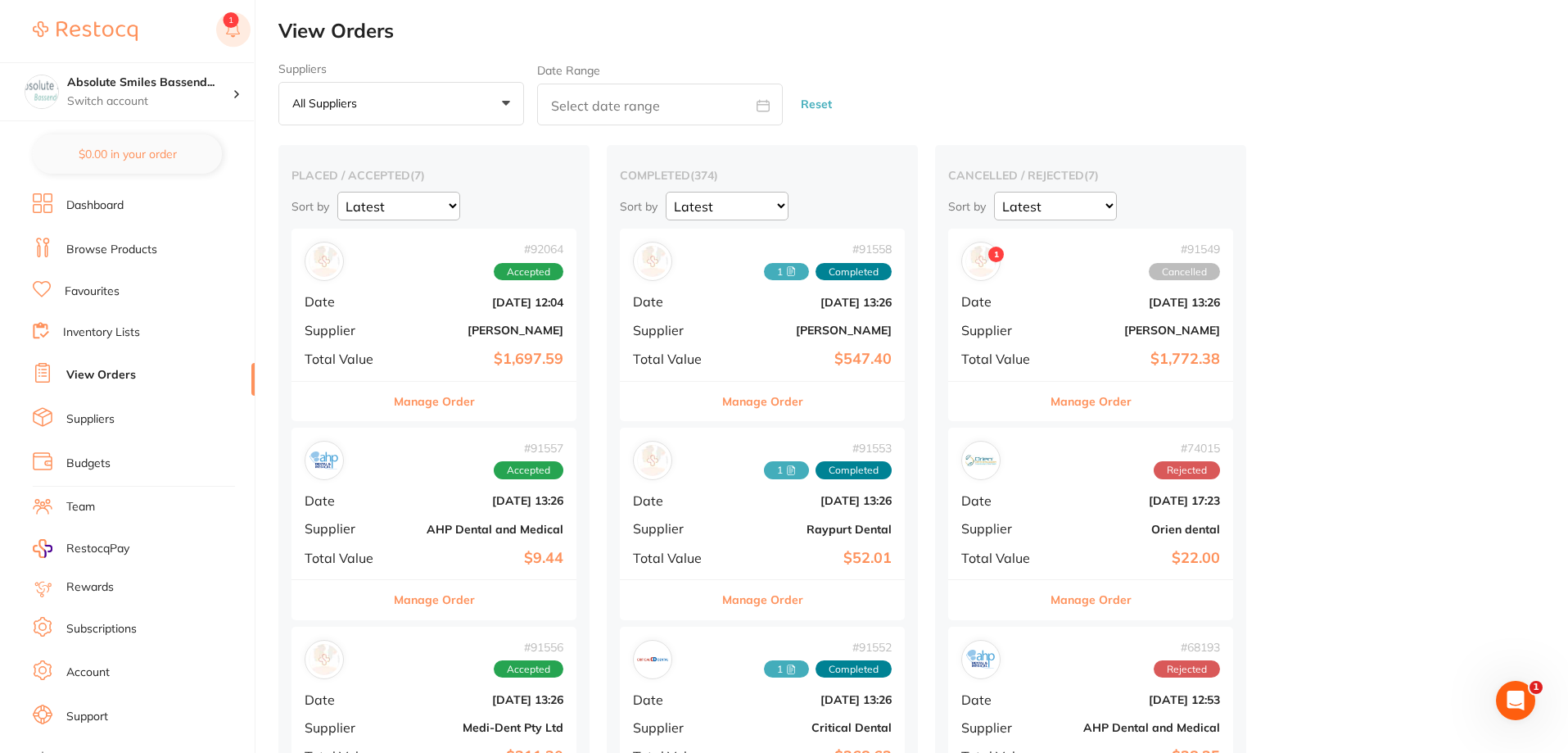
click at [242, 35] on rect at bounding box center [233, 30] width 35 height 35
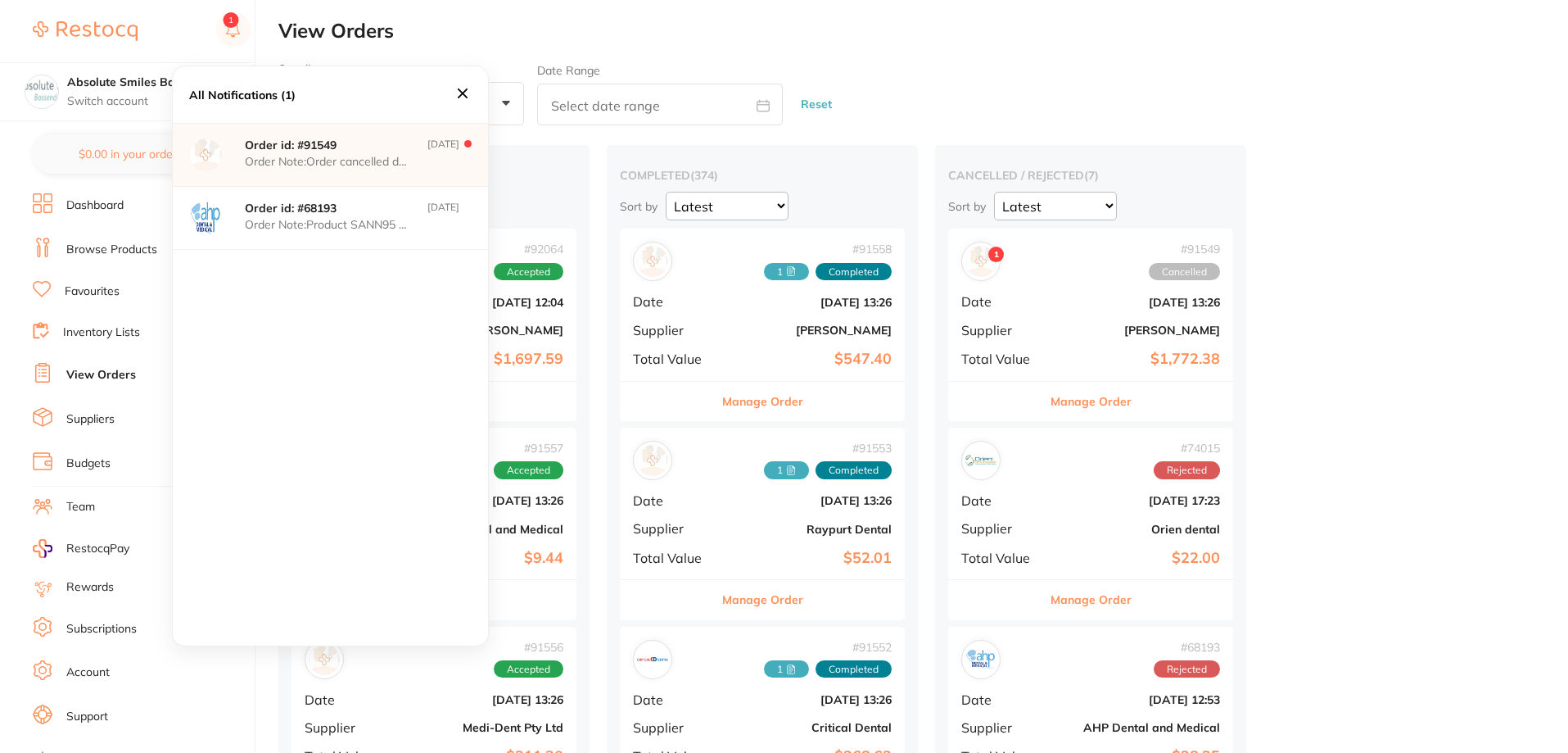
click at [362, 145] on p "Order id: # 91549" at bounding box center [326, 145] width 164 height 13
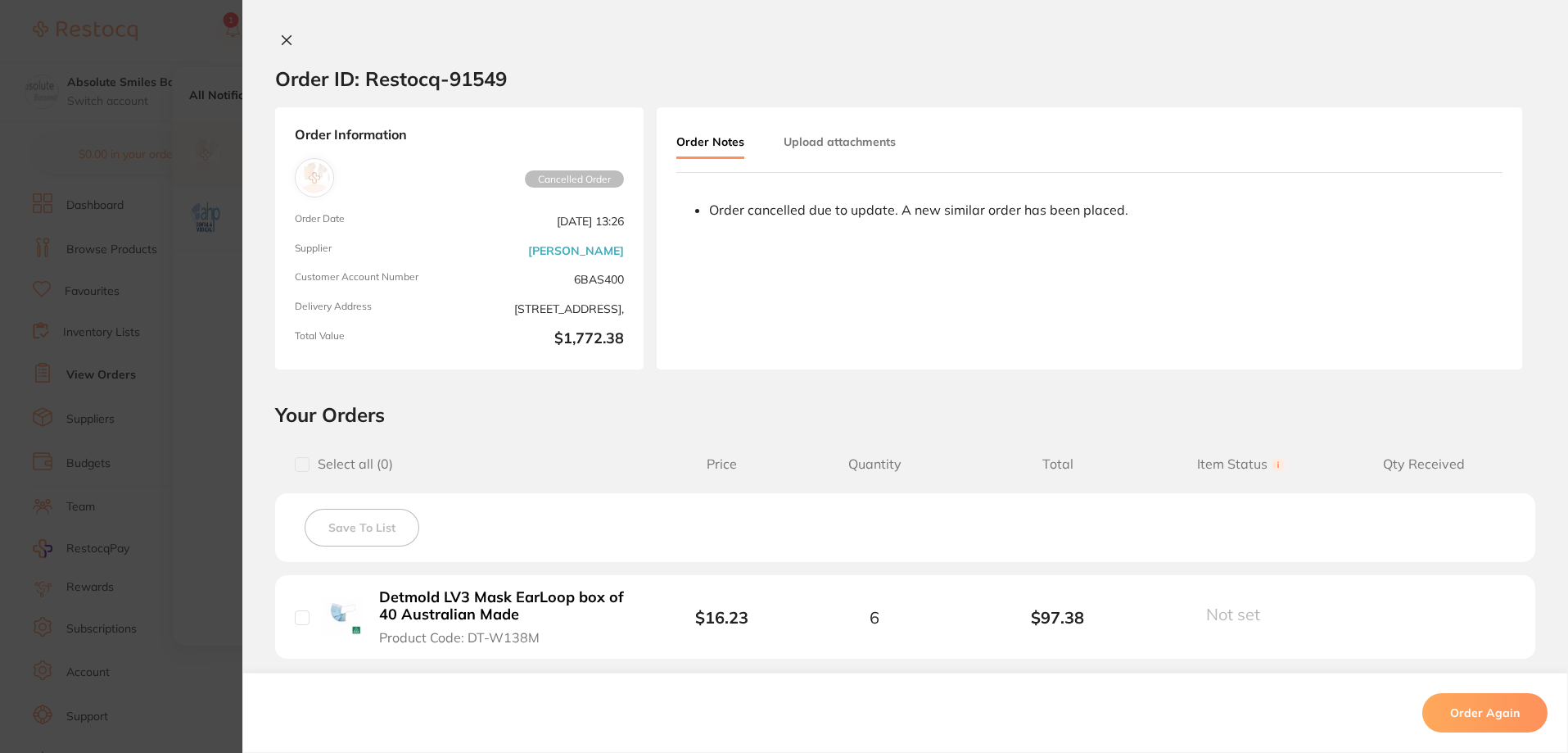
click at [281, 37] on icon at bounding box center [287, 40] width 13 height 13
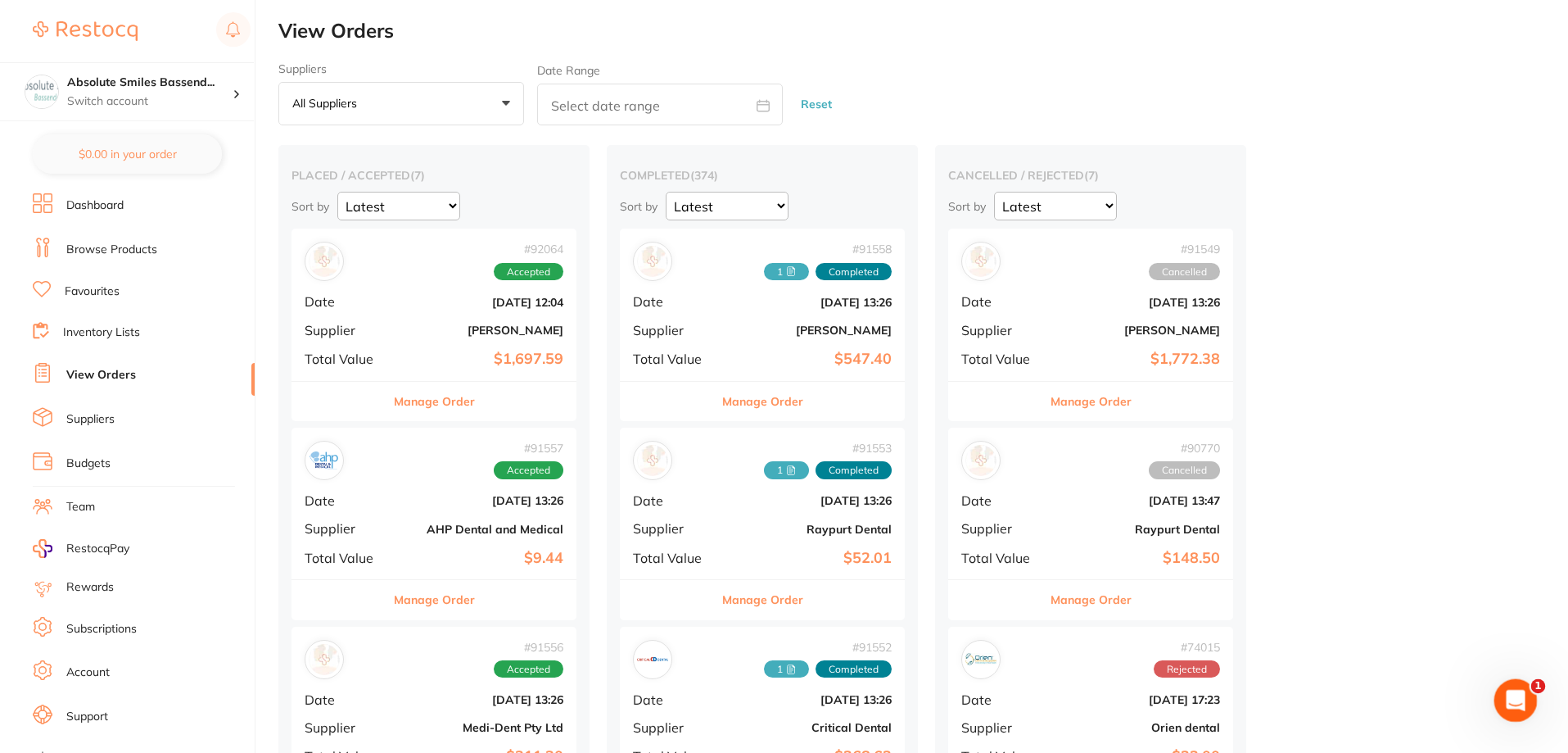
click at [1528, 696] on div "Open Intercom Messenger" at bounding box center [1513, 697] width 54 height 54
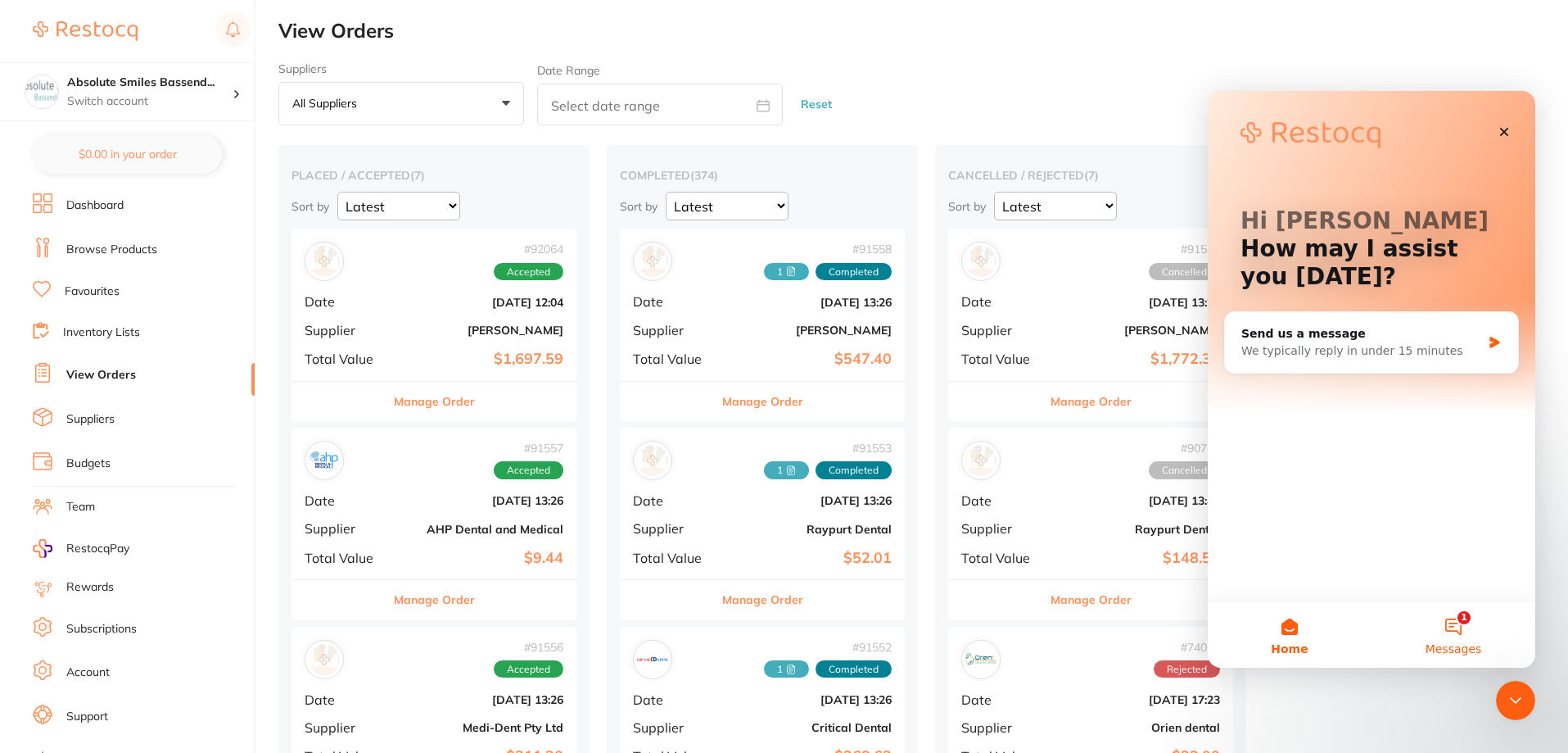
click at [1464, 621] on button "1 Messages" at bounding box center [1453, 635] width 164 height 66
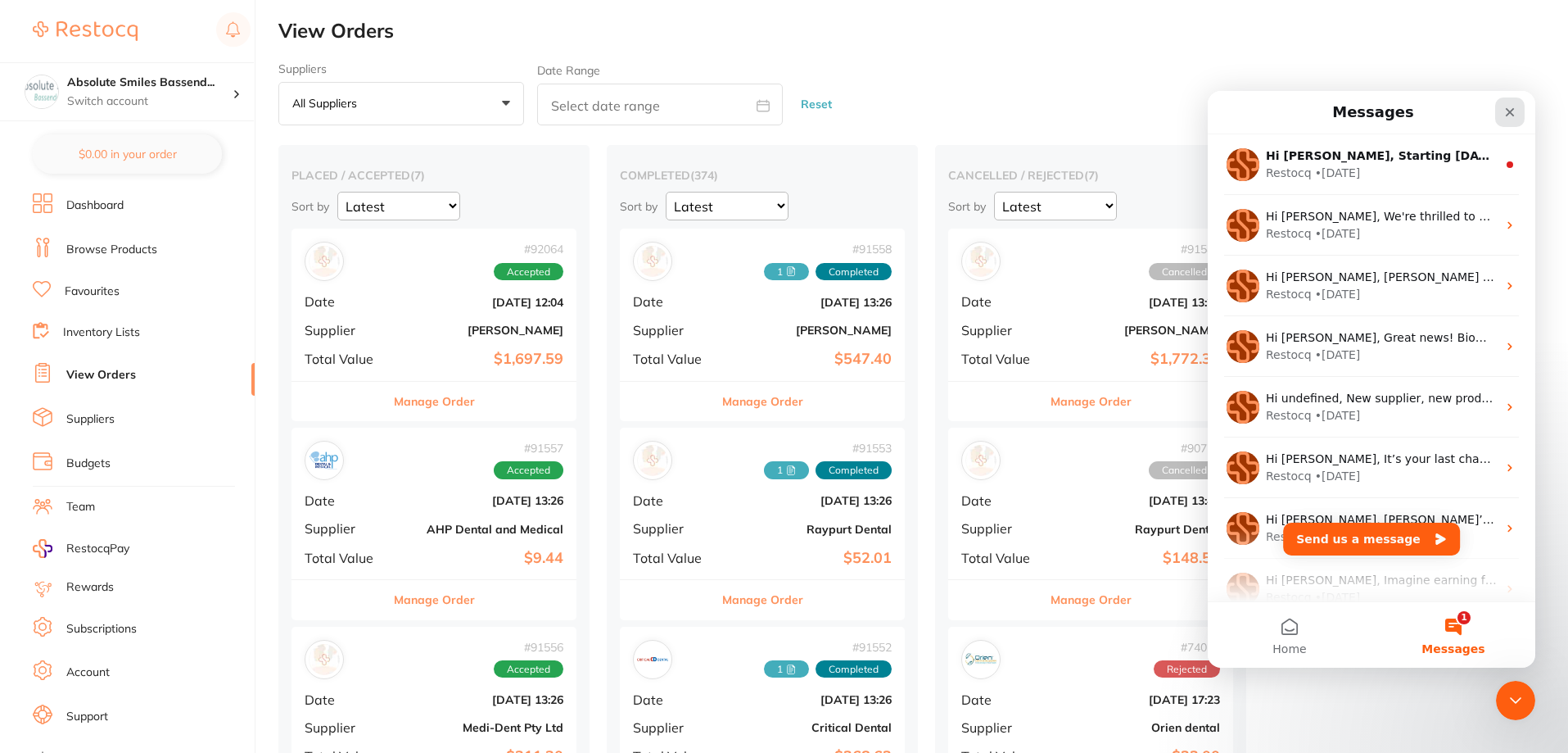
click at [1502, 112] on div "Close" at bounding box center [1509, 112] width 30 height 30
